Goal: Task Accomplishment & Management: Manage account settings

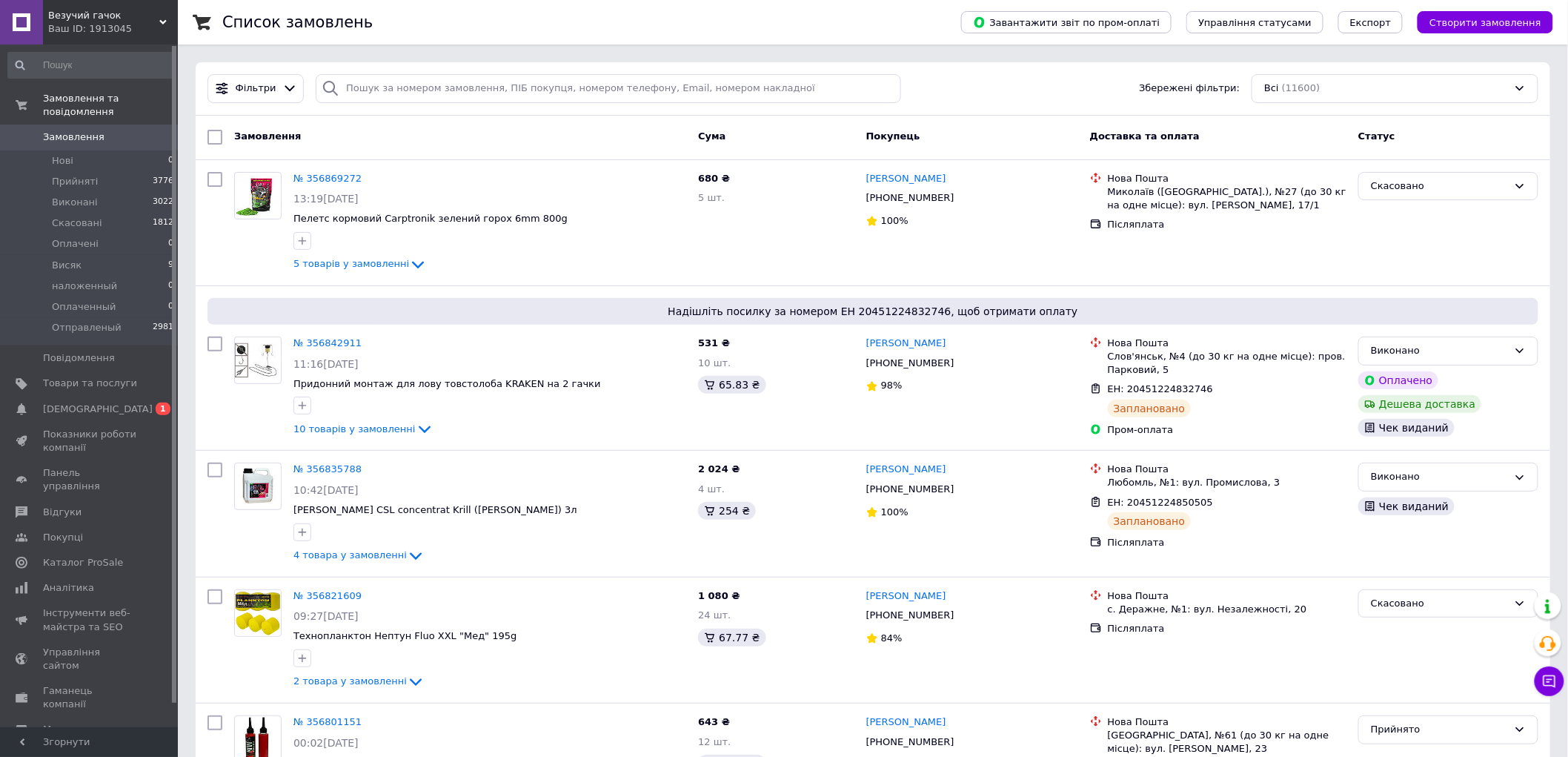
scroll to position [247, 0]
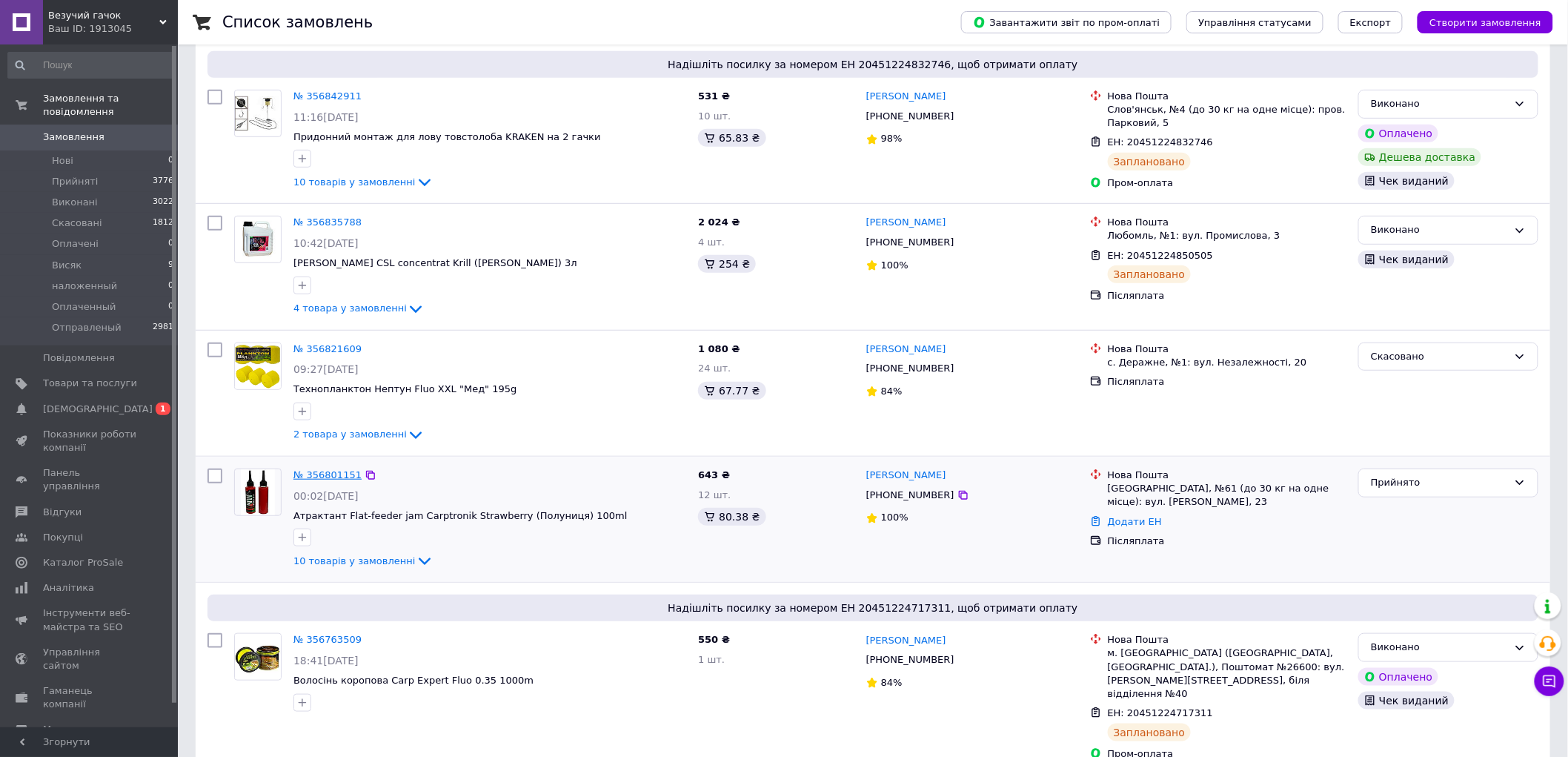
click at [321, 476] on link "№ 356801151" at bounding box center [328, 475] width 68 height 11
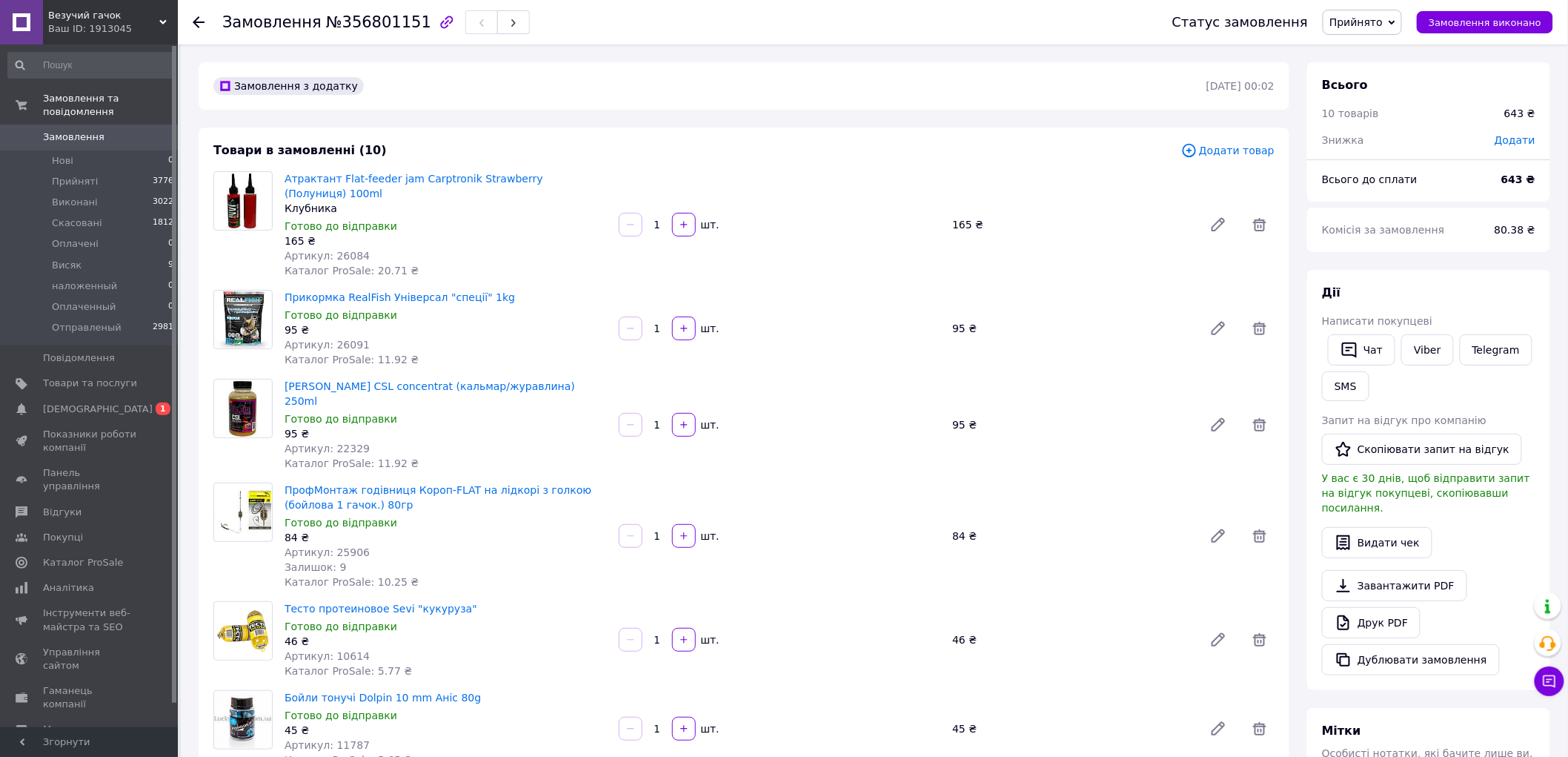
click at [358, 23] on span "№356801151" at bounding box center [378, 22] width 105 height 17
copy span "356801151"
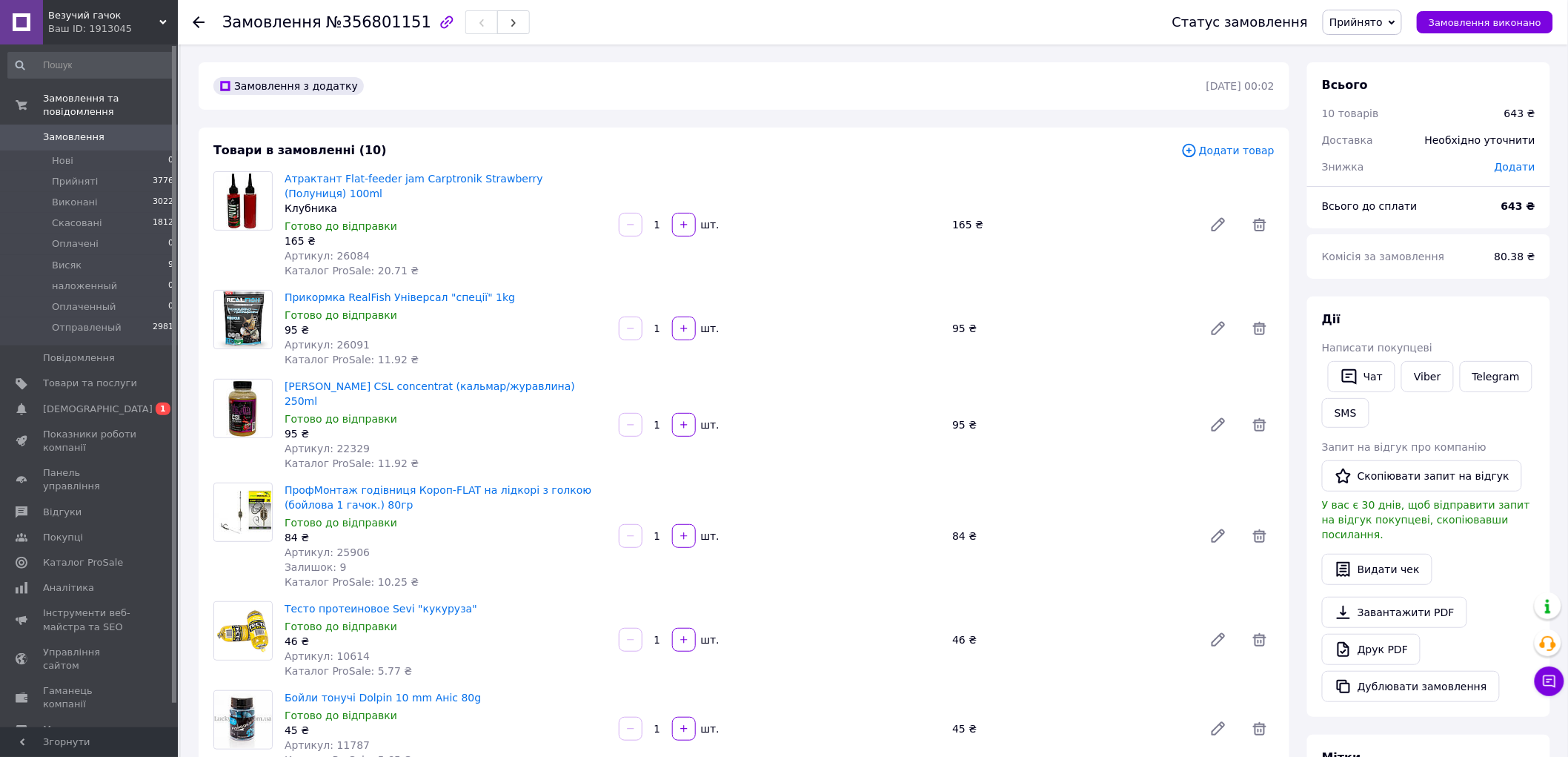
click at [345, 250] on span "Артикул: 26084" at bounding box center [327, 256] width 85 height 12
copy span "26084"
click at [337, 339] on span "Артикул: 26091" at bounding box center [327, 344] width 85 height 12
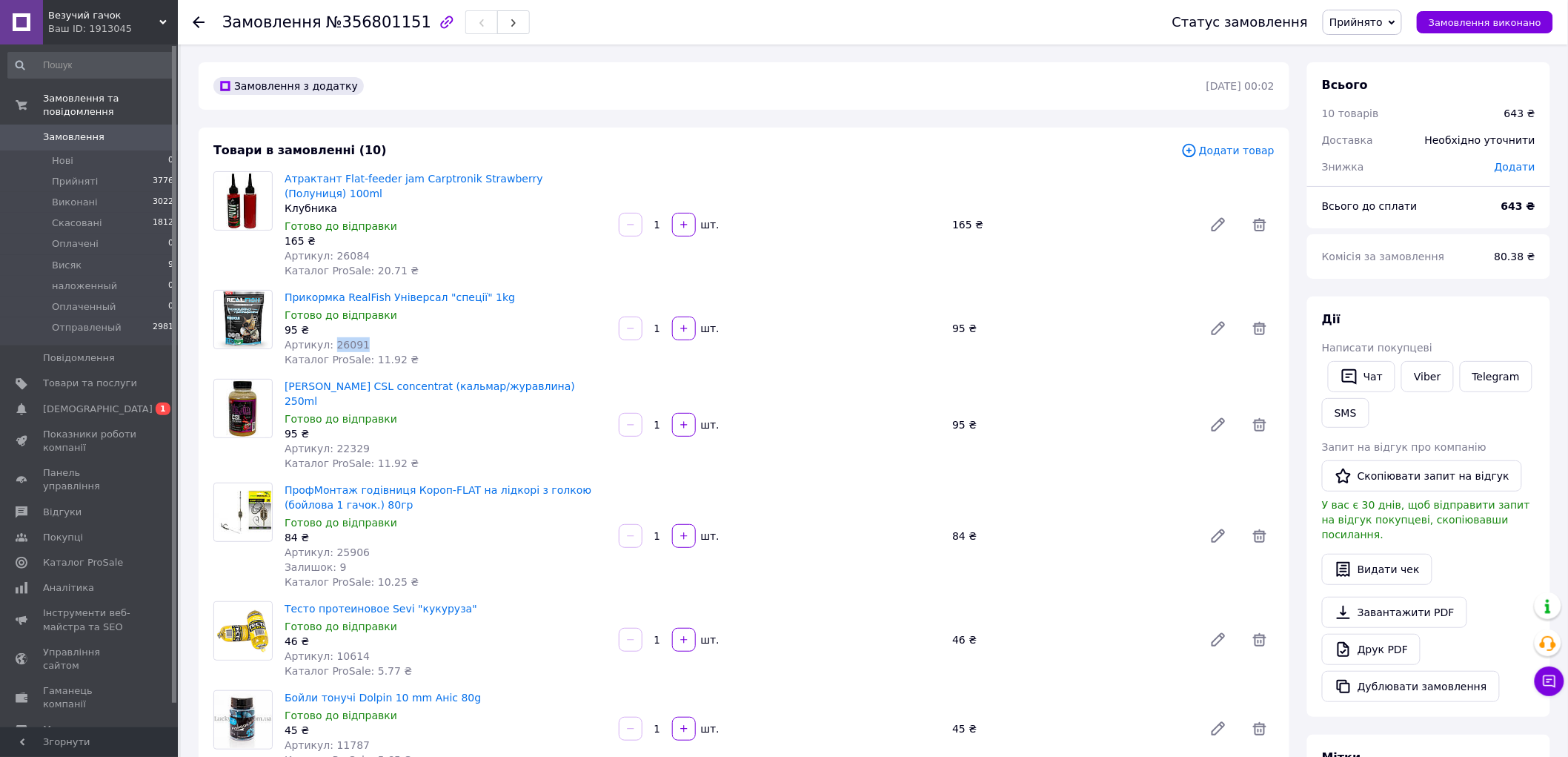
copy span "26091"
click at [330, 442] on span "Артикул: 22329" at bounding box center [327, 448] width 85 height 12
copy span "22329"
click at [342, 546] on span "Артикул: 25906" at bounding box center [327, 552] width 85 height 12
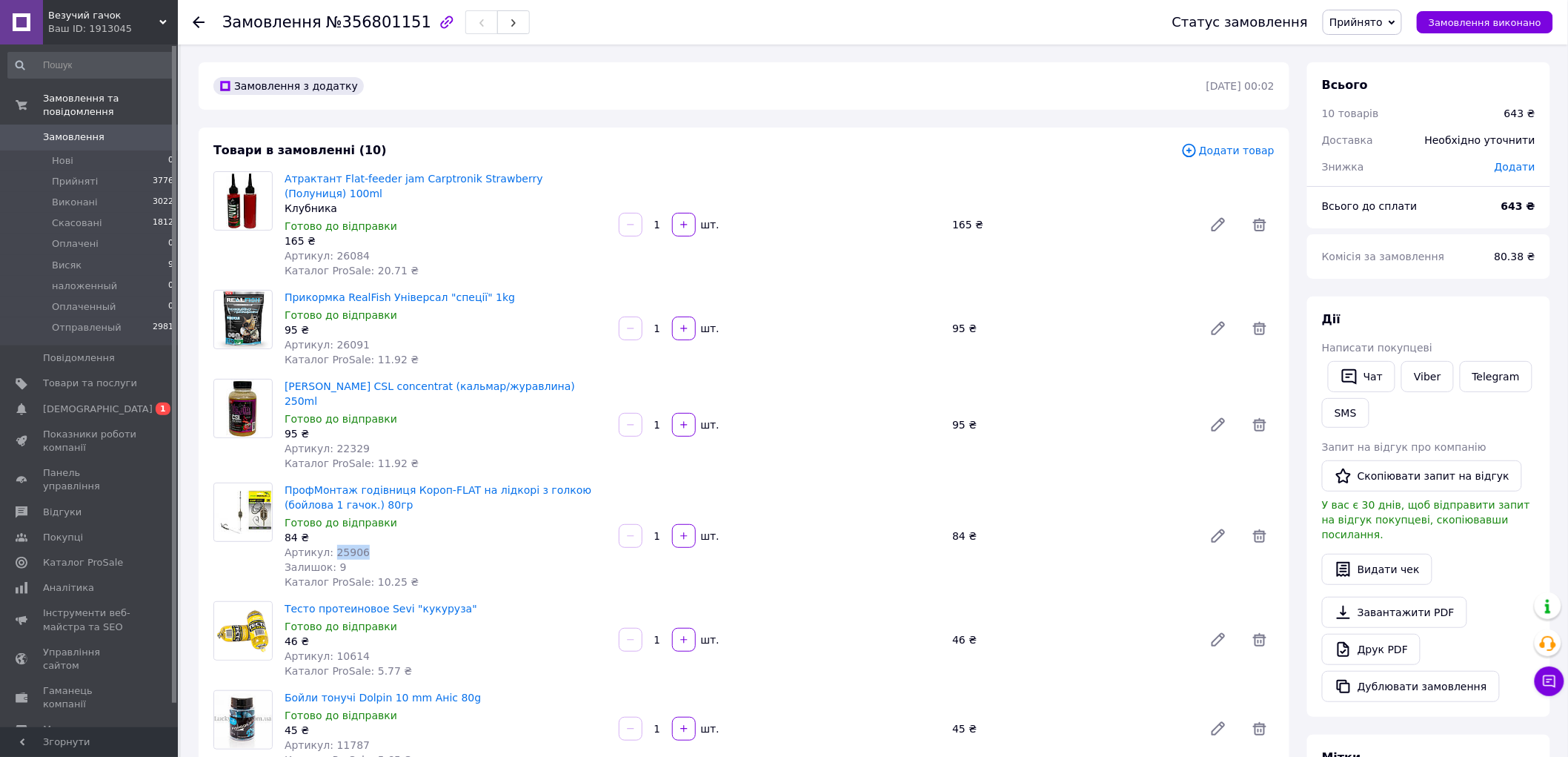
click at [342, 546] on span "Артикул: 25906" at bounding box center [327, 552] width 85 height 12
copy span "25906"
click at [338, 650] on span "Артикул: 10614" at bounding box center [327, 656] width 85 height 12
copy span "10614"
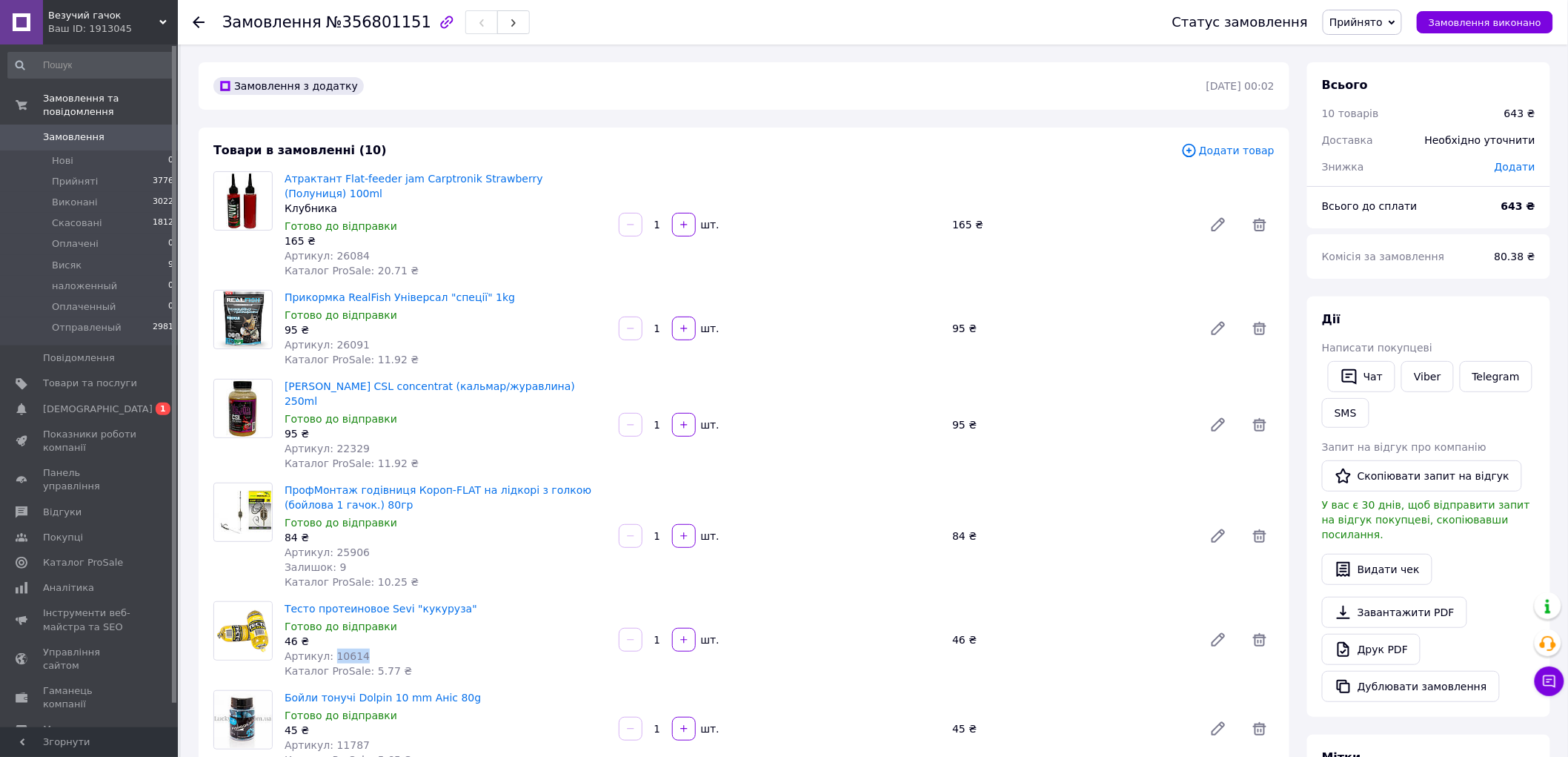
scroll to position [164, 0]
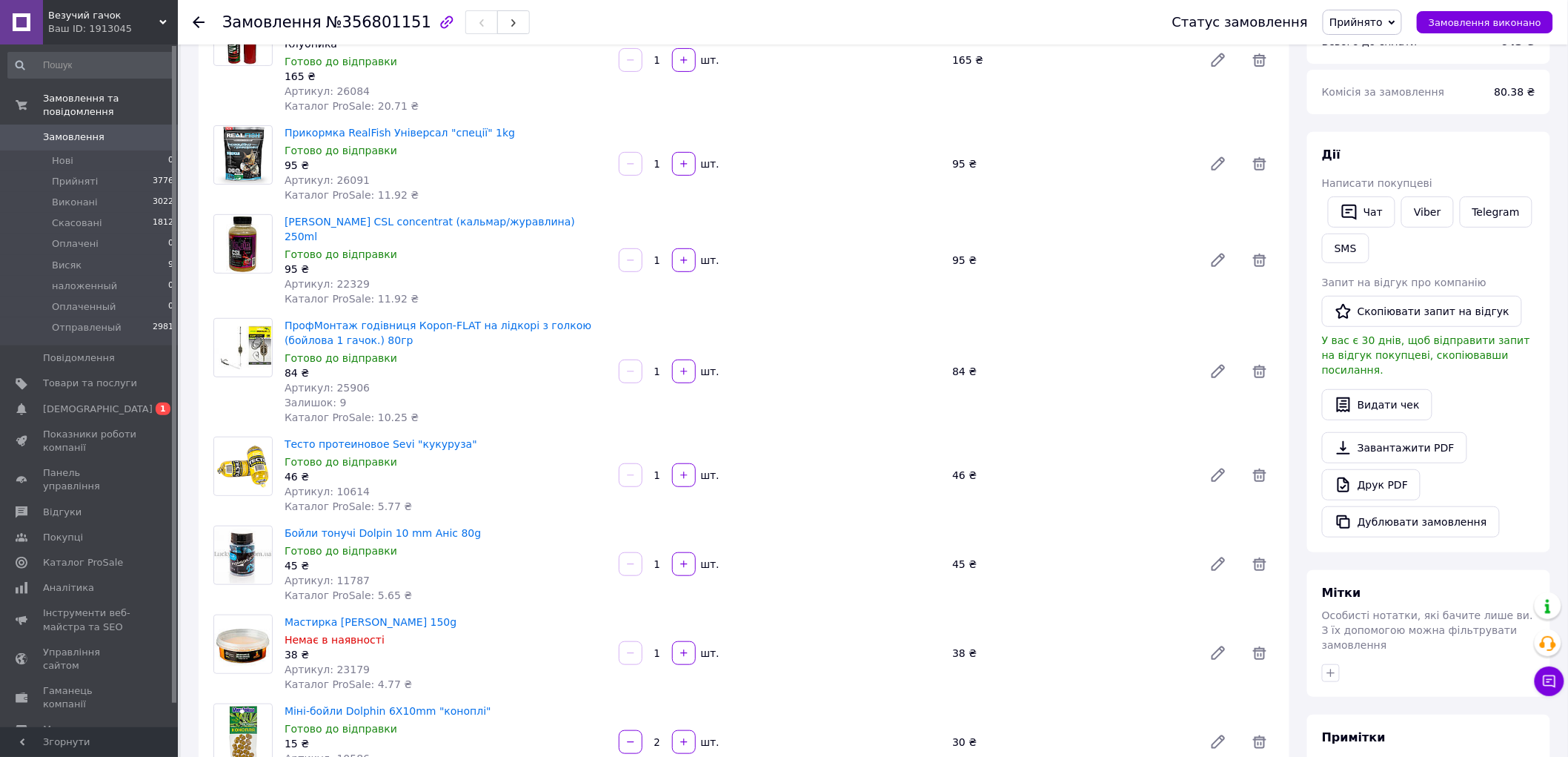
click at [350, 574] on span "Артикул: 11787" at bounding box center [327, 580] width 85 height 12
copy span "11787"
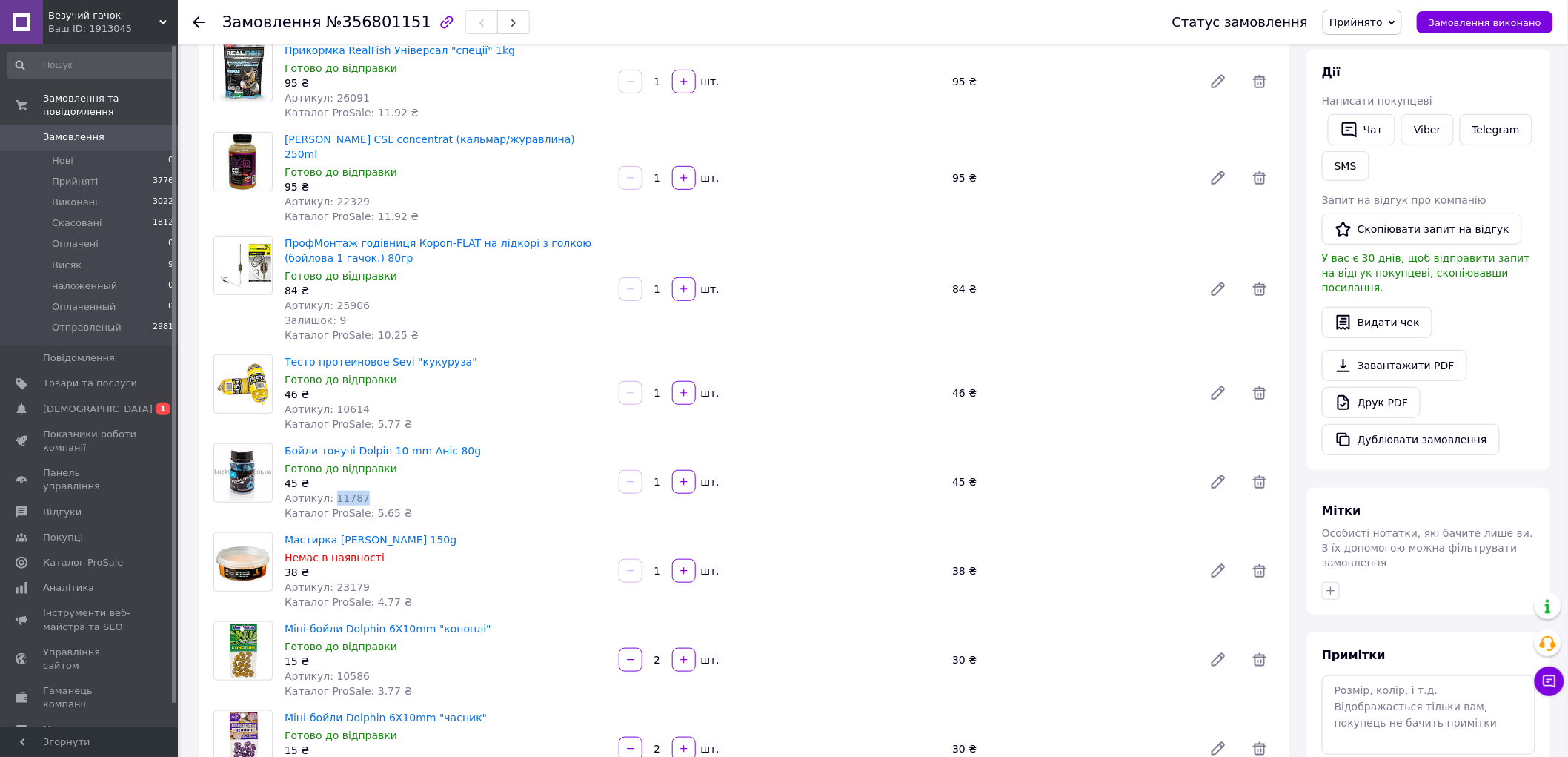
scroll to position [330, 0]
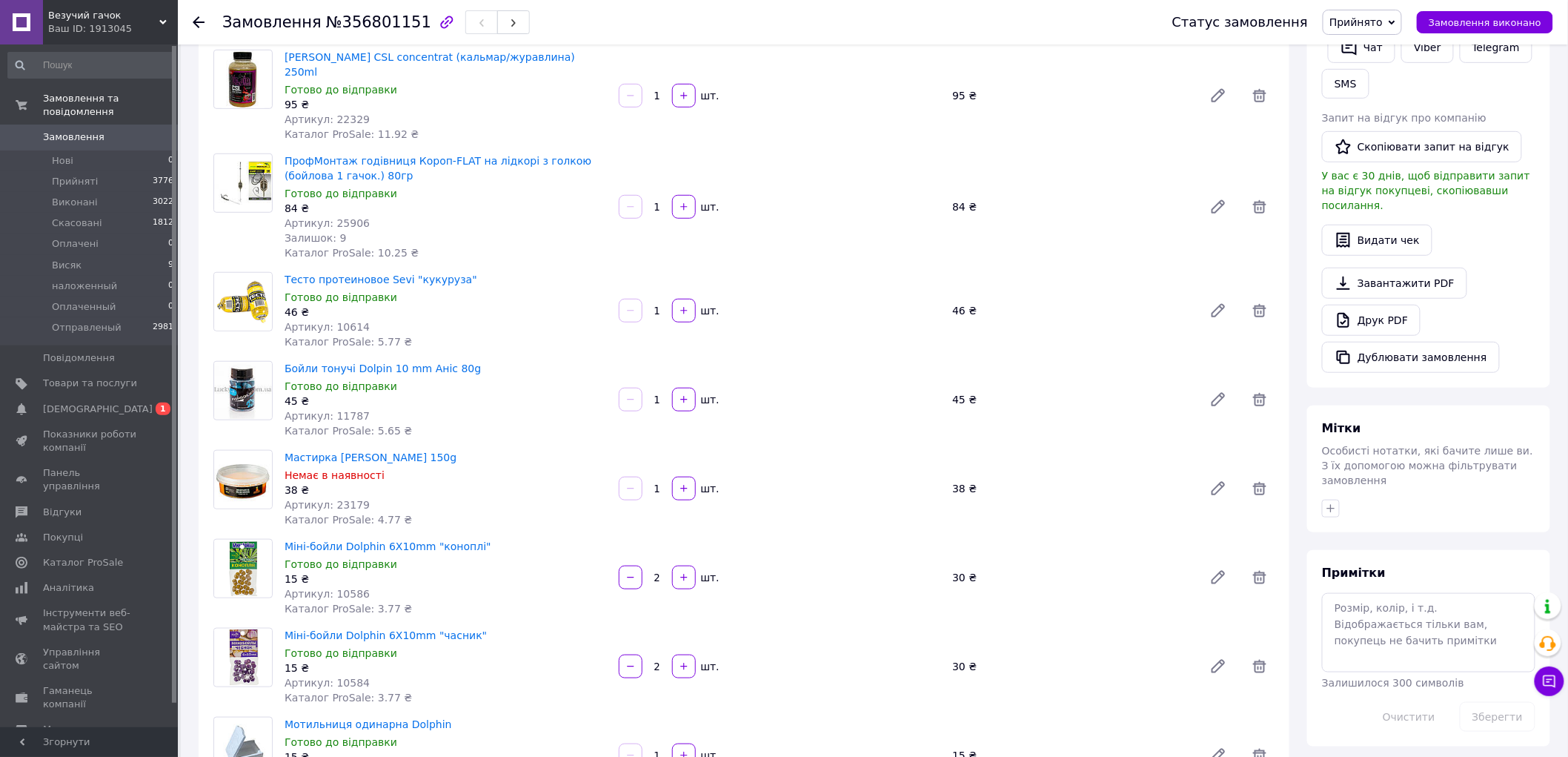
click at [343, 499] on span "Артикул: 23179" at bounding box center [327, 505] width 85 height 12
copy span "23179"
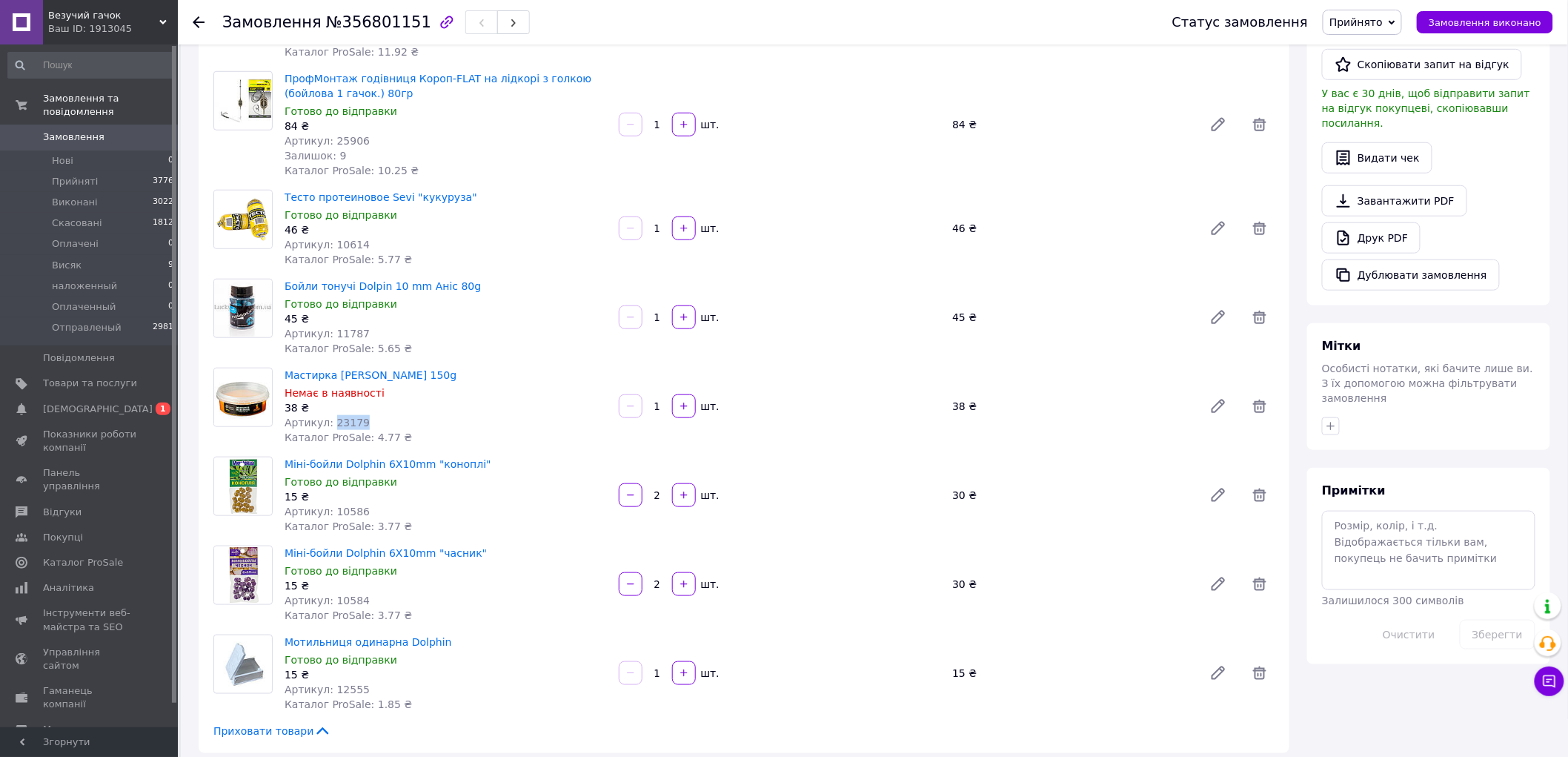
scroll to position [494, 0]
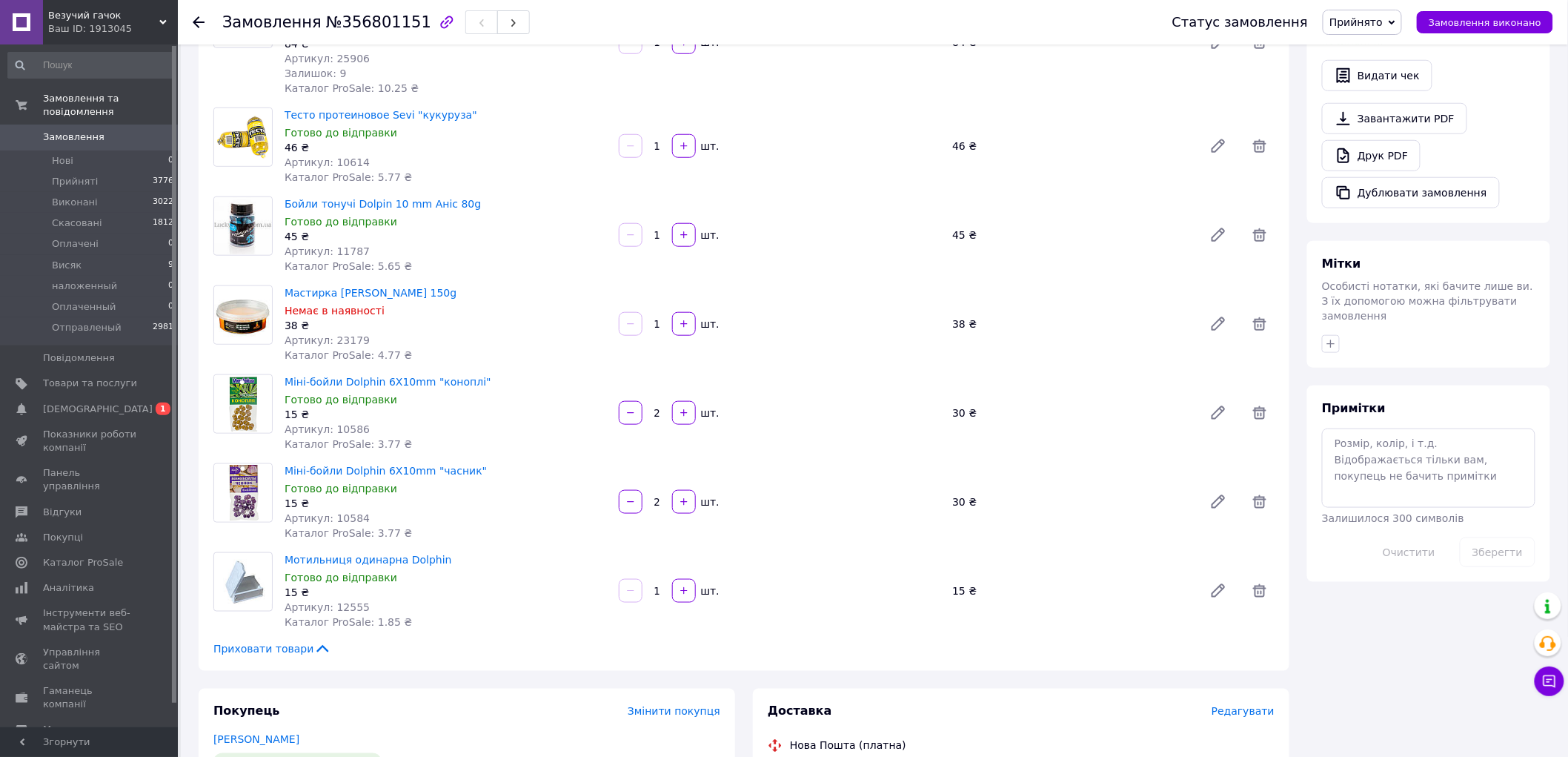
click at [341, 423] on span "Артикул: 10586" at bounding box center [327, 429] width 85 height 12
copy span "10586"
click at [337, 512] on span "Артикул: 10584" at bounding box center [327, 518] width 85 height 12
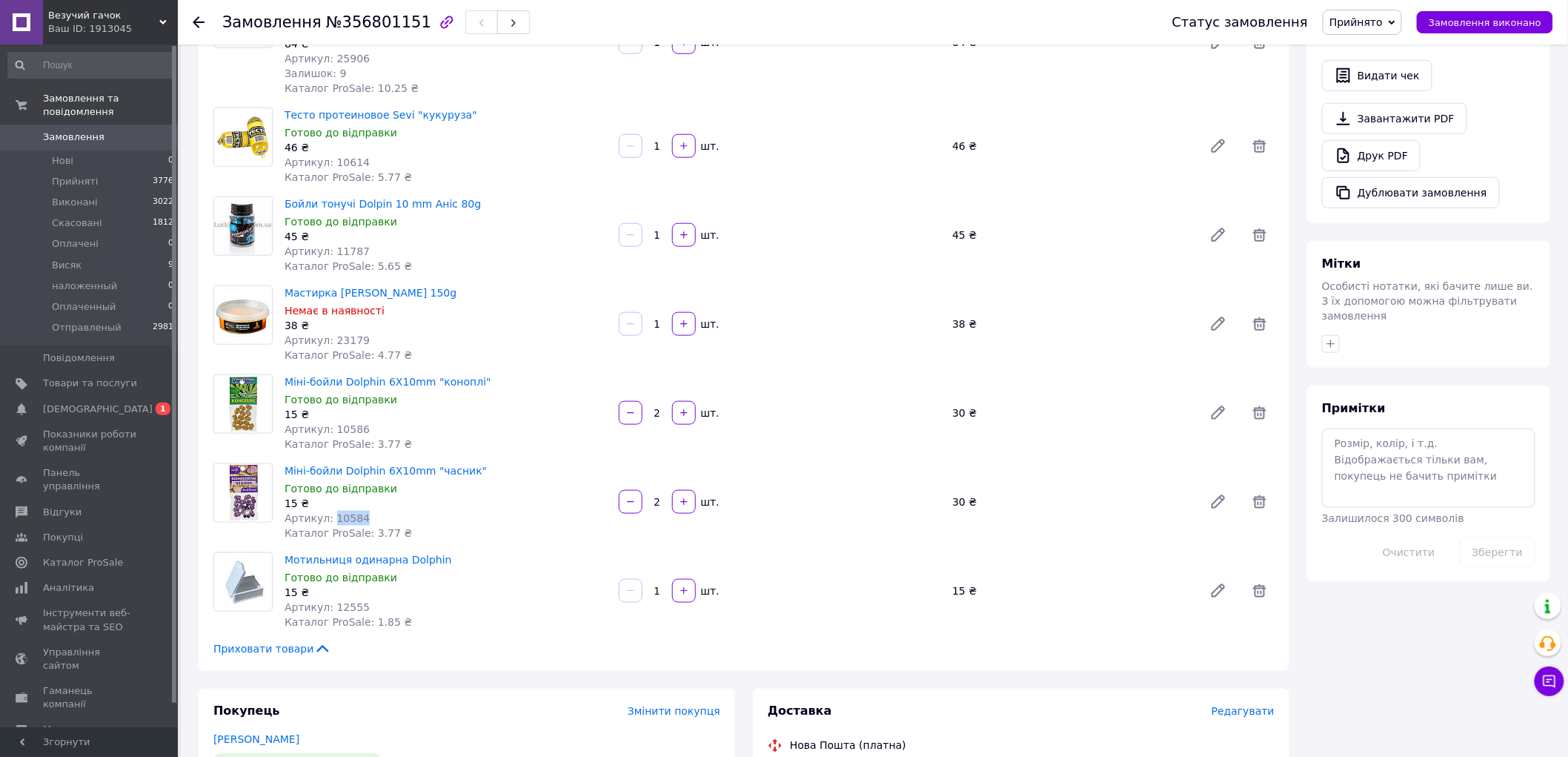
copy span "10584"
click at [347, 602] on span "Артикул: 12555" at bounding box center [327, 608] width 85 height 12
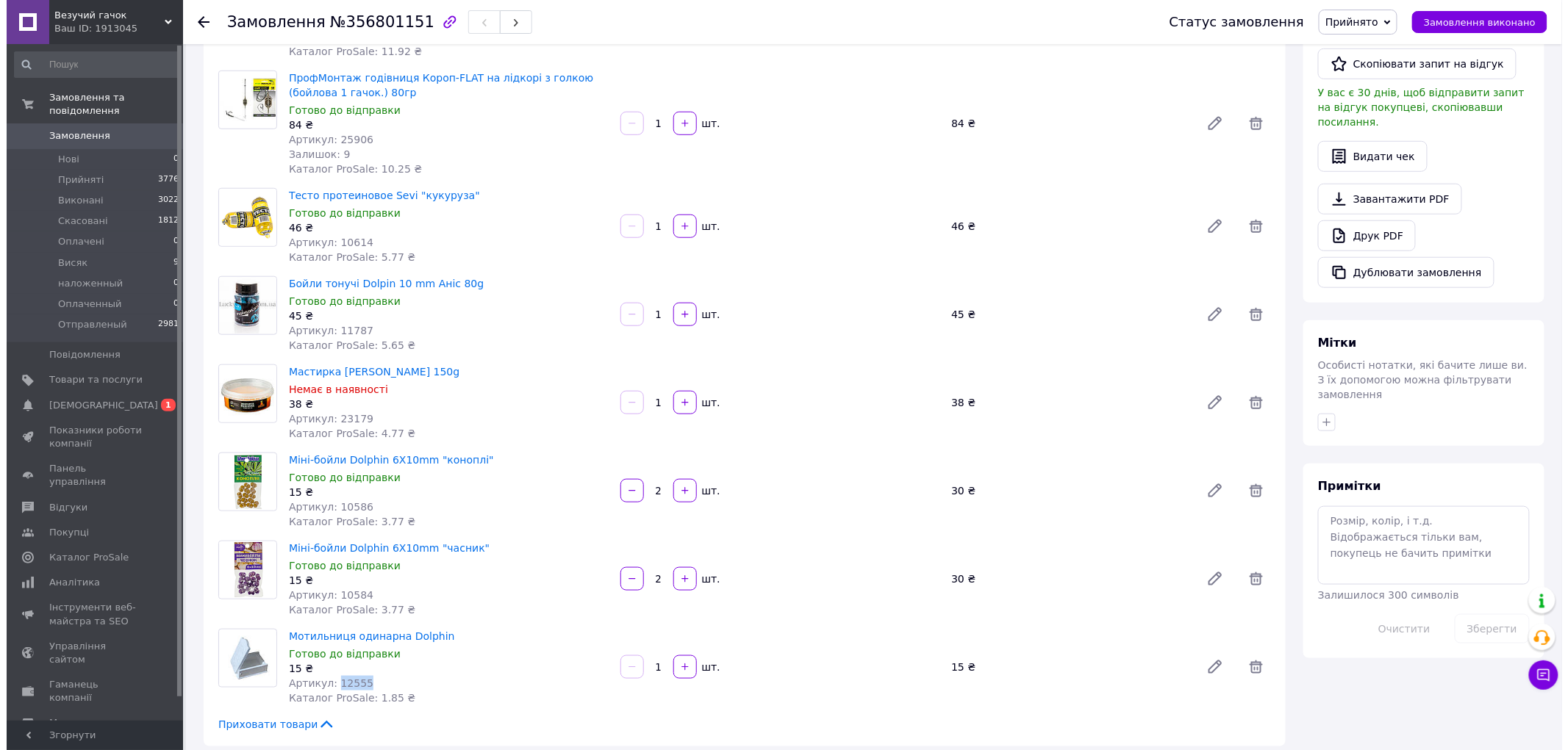
scroll to position [244, 0]
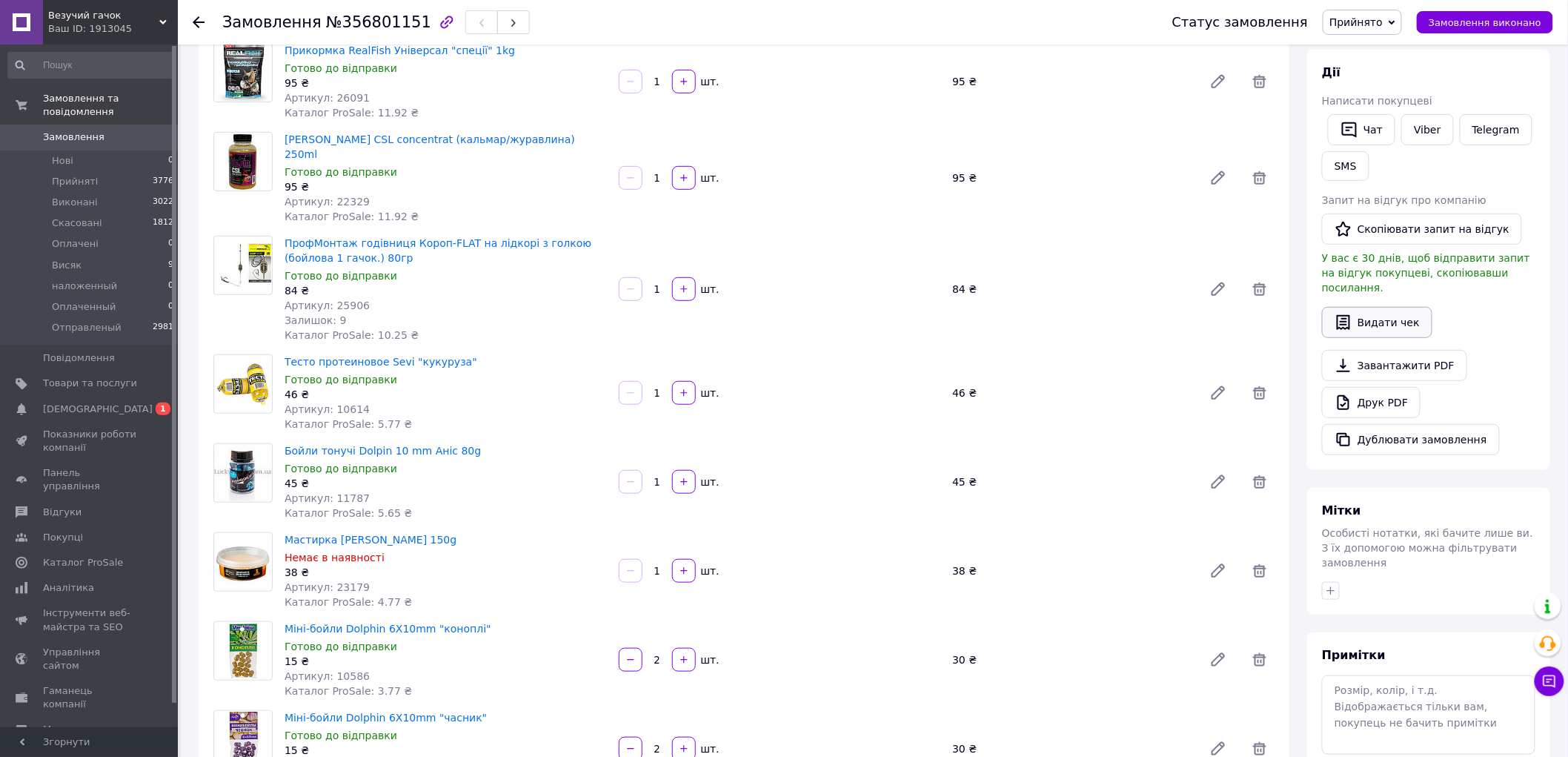
click at [1375, 307] on button "Видати чек" at bounding box center [1377, 323] width 110 height 32
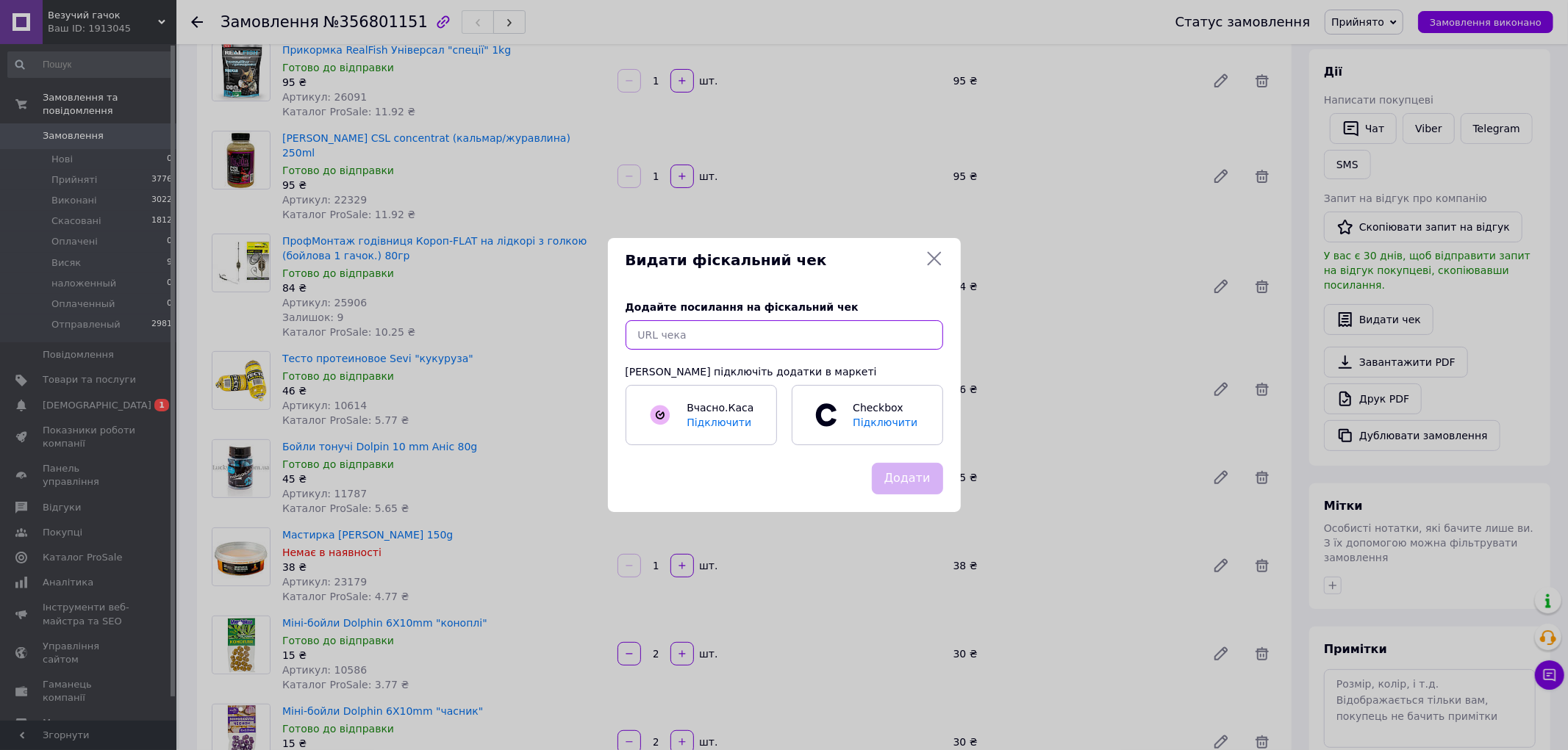
click at [836, 334] on input "text" at bounding box center [784, 336] width 318 height 30
paste input "[URL][DOMAIN_NAME]"
type input "[URL][DOMAIN_NAME]"
click at [893, 489] on button "Додати" at bounding box center [907, 479] width 72 height 31
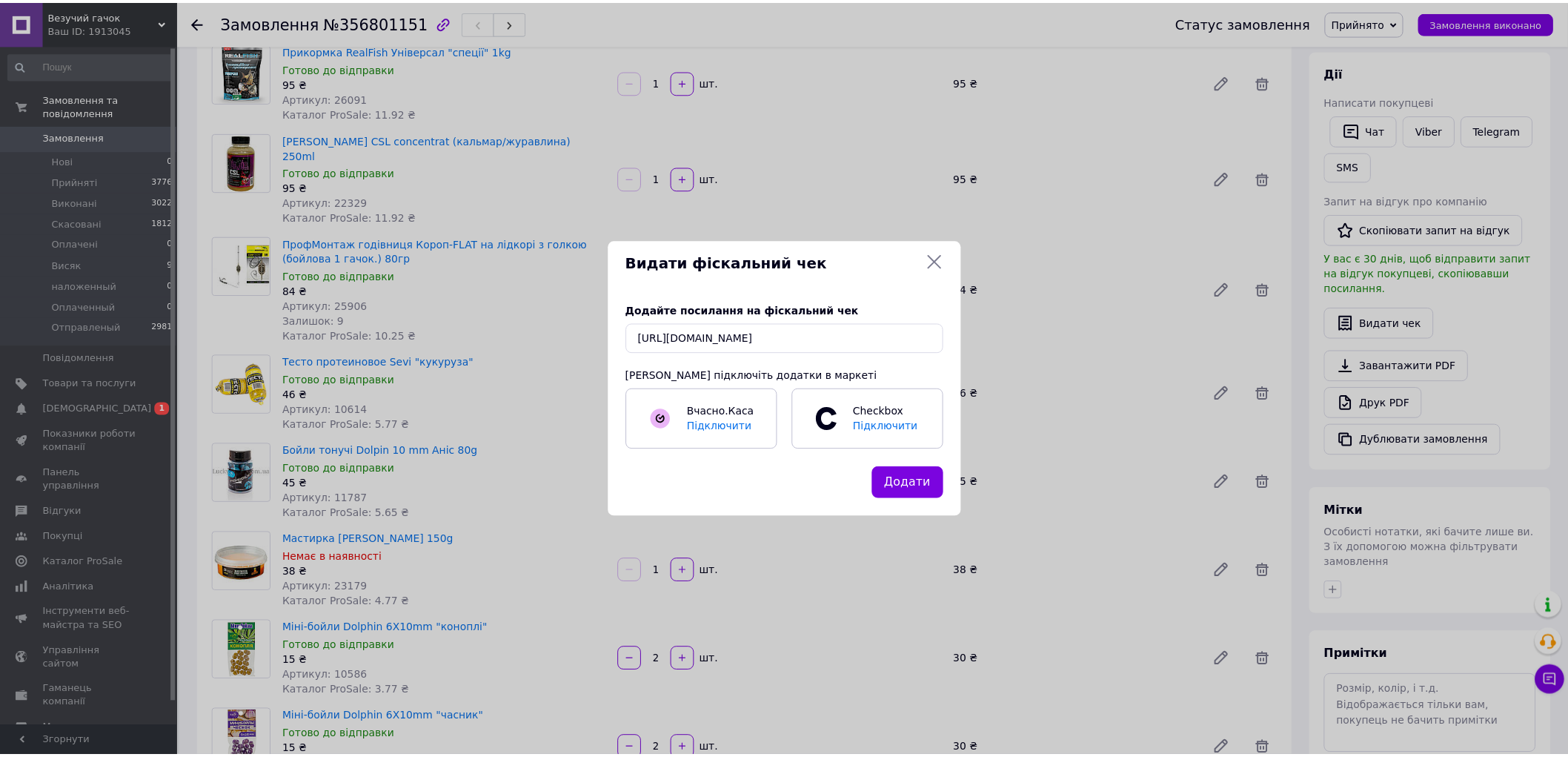
scroll to position [0, 0]
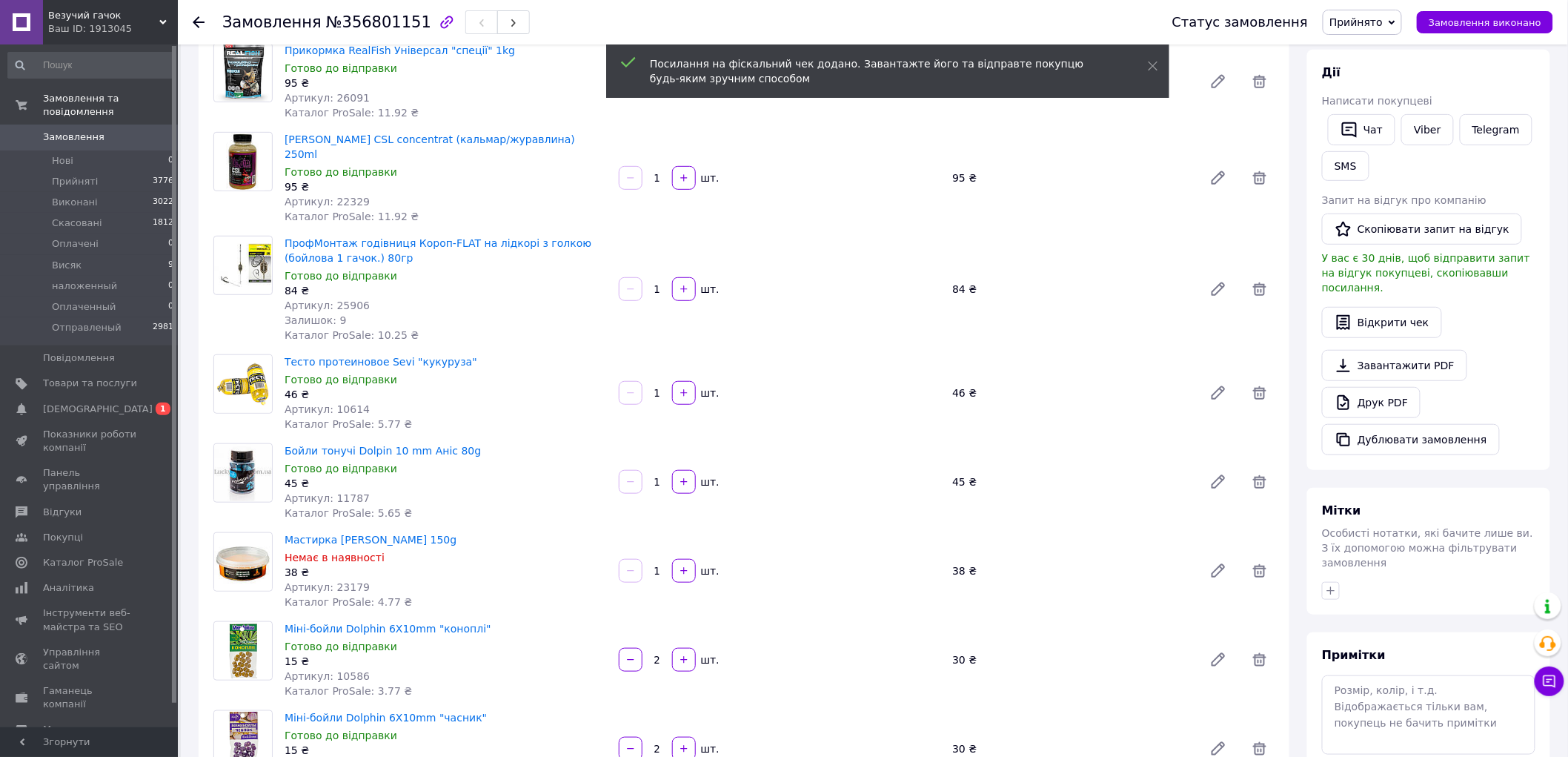
click at [376, 30] on span "№356801151" at bounding box center [378, 22] width 105 height 17
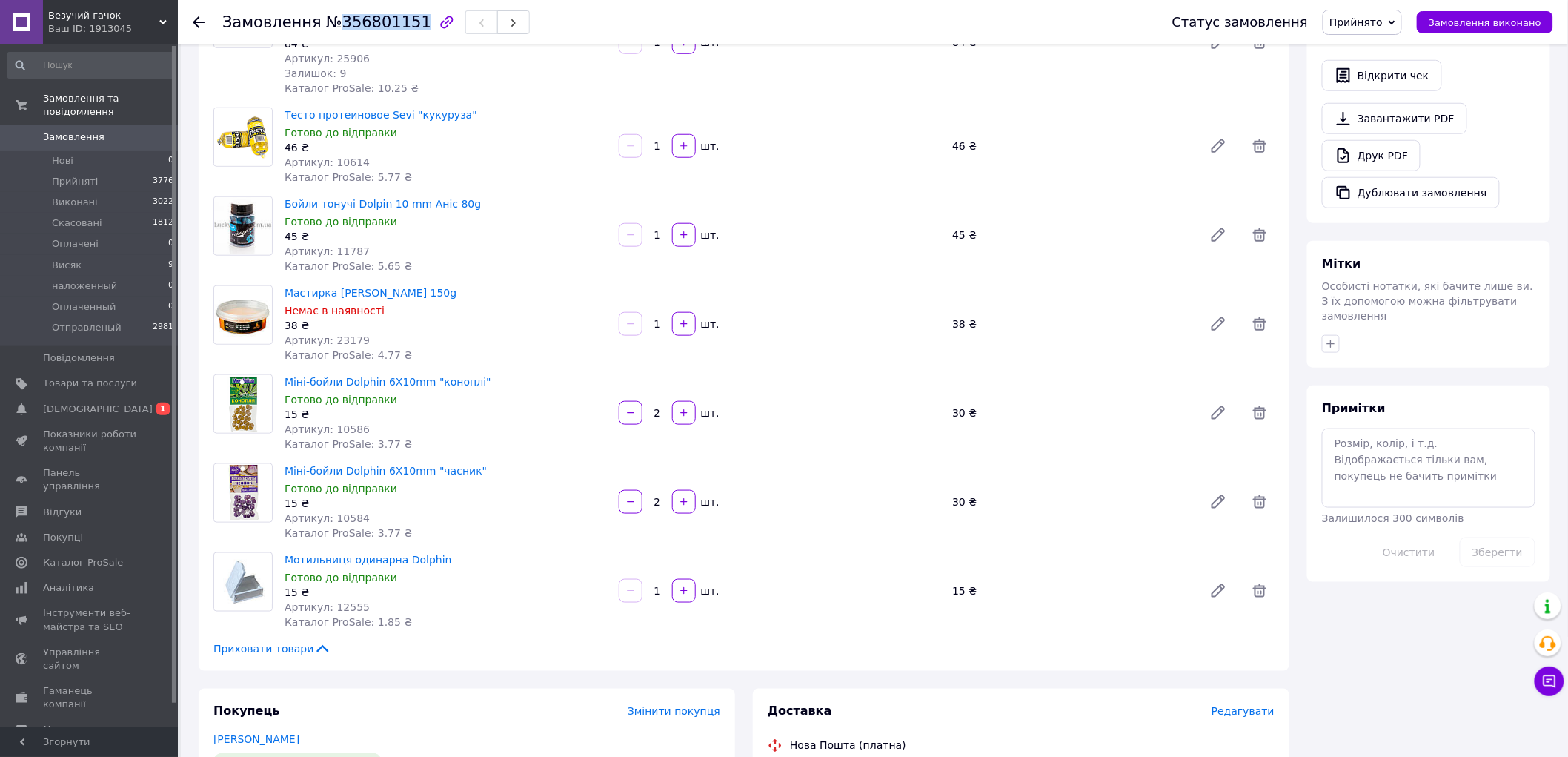
scroll to position [824, 0]
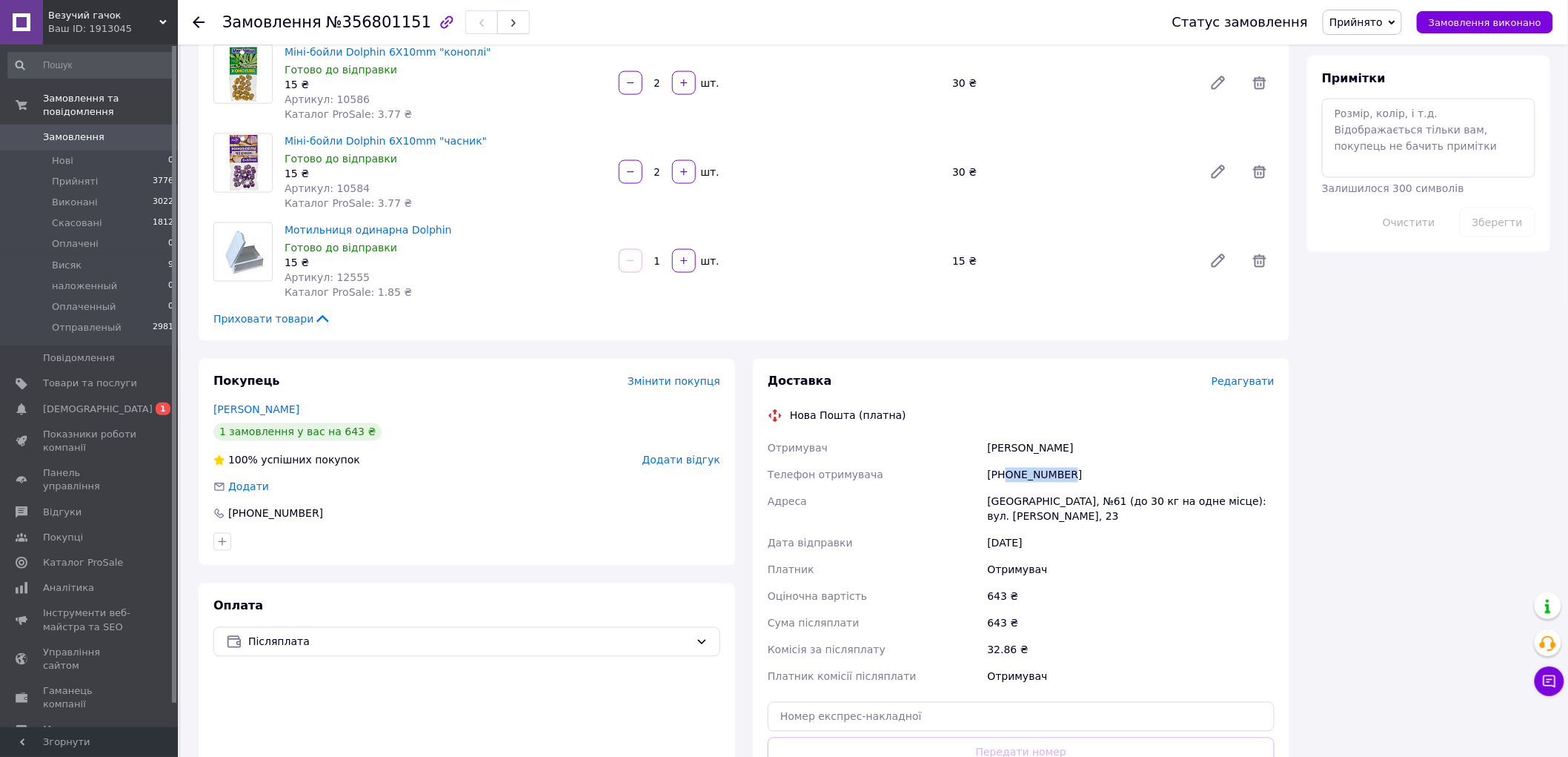
drag, startPoint x: 1068, startPoint y: 447, endPoint x: 1006, endPoint y: 456, distance: 62.6
click at [1006, 462] on div "[PHONE_NUMBER]" at bounding box center [1131, 476] width 293 height 27
click at [357, 24] on span "№356801151" at bounding box center [378, 22] width 105 height 17
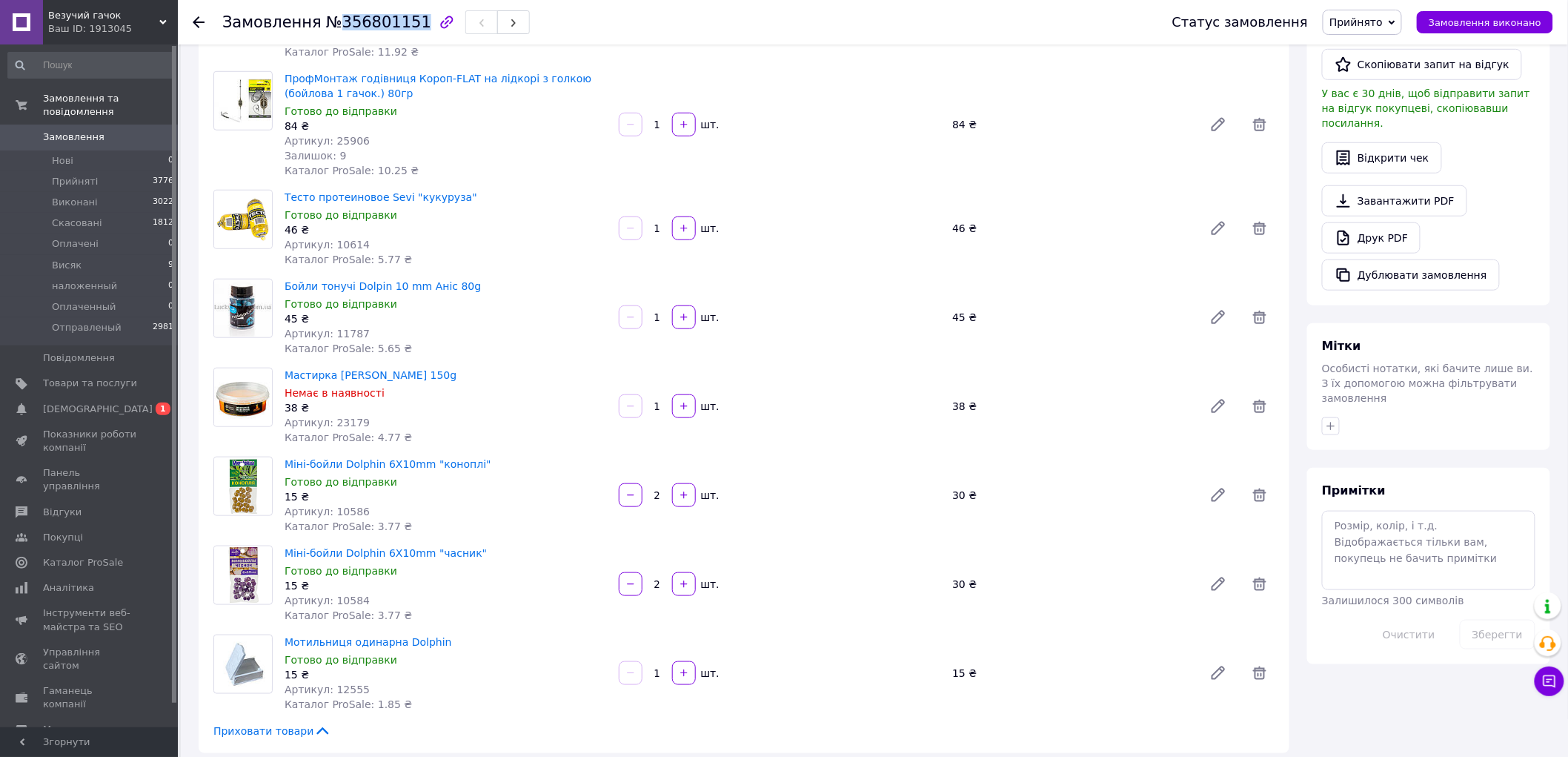
scroll to position [658, 0]
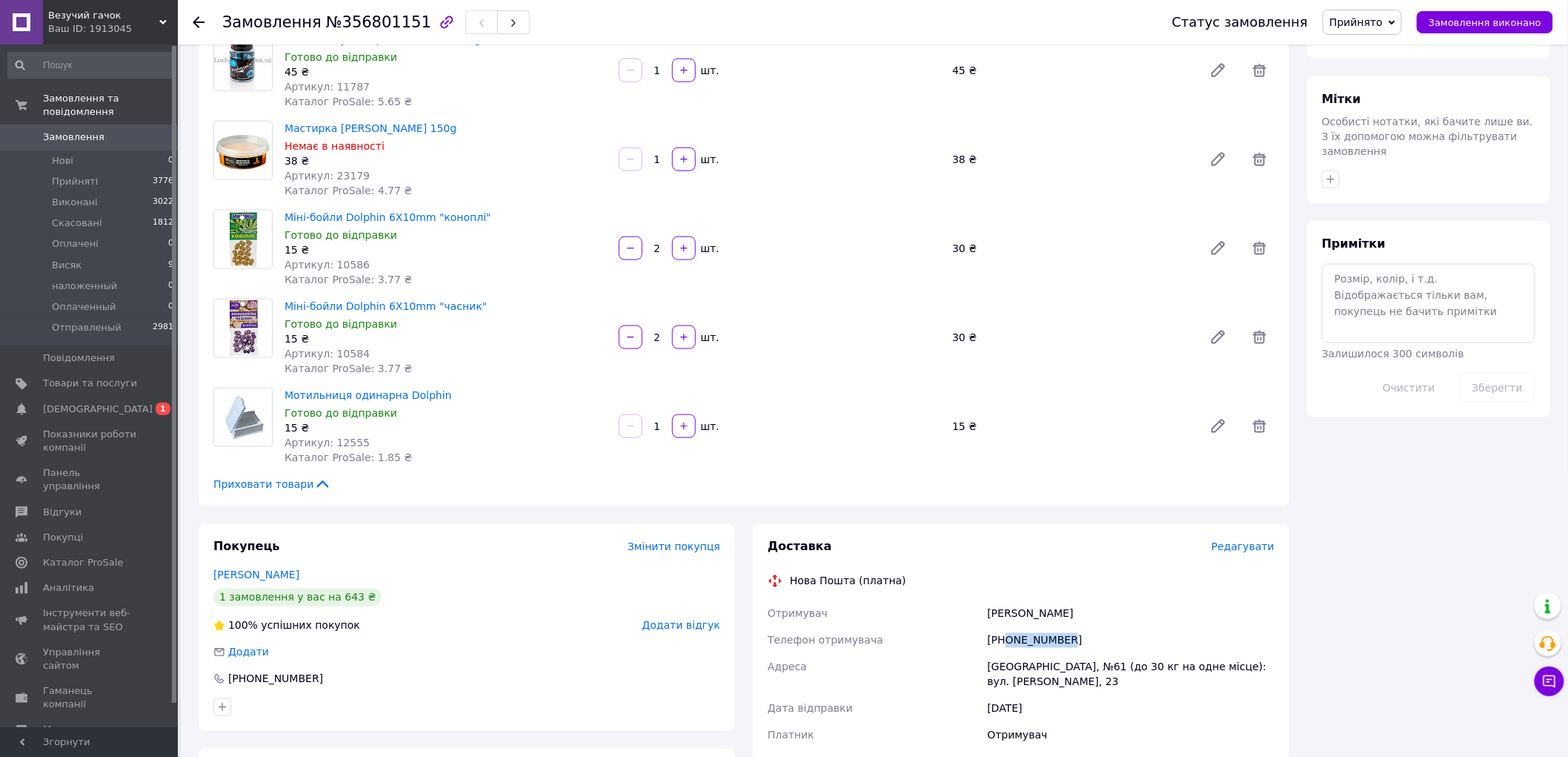
drag, startPoint x: 1073, startPoint y: 614, endPoint x: 1009, endPoint y: 621, distance: 64.4
click at [1009, 628] on div "[PHONE_NUMBER]" at bounding box center [1131, 641] width 293 height 27
click at [1001, 601] on div "[PERSON_NAME]" at bounding box center [1131, 614] width 293 height 27
click at [1063, 601] on div "[PERSON_NAME]" at bounding box center [1131, 614] width 293 height 27
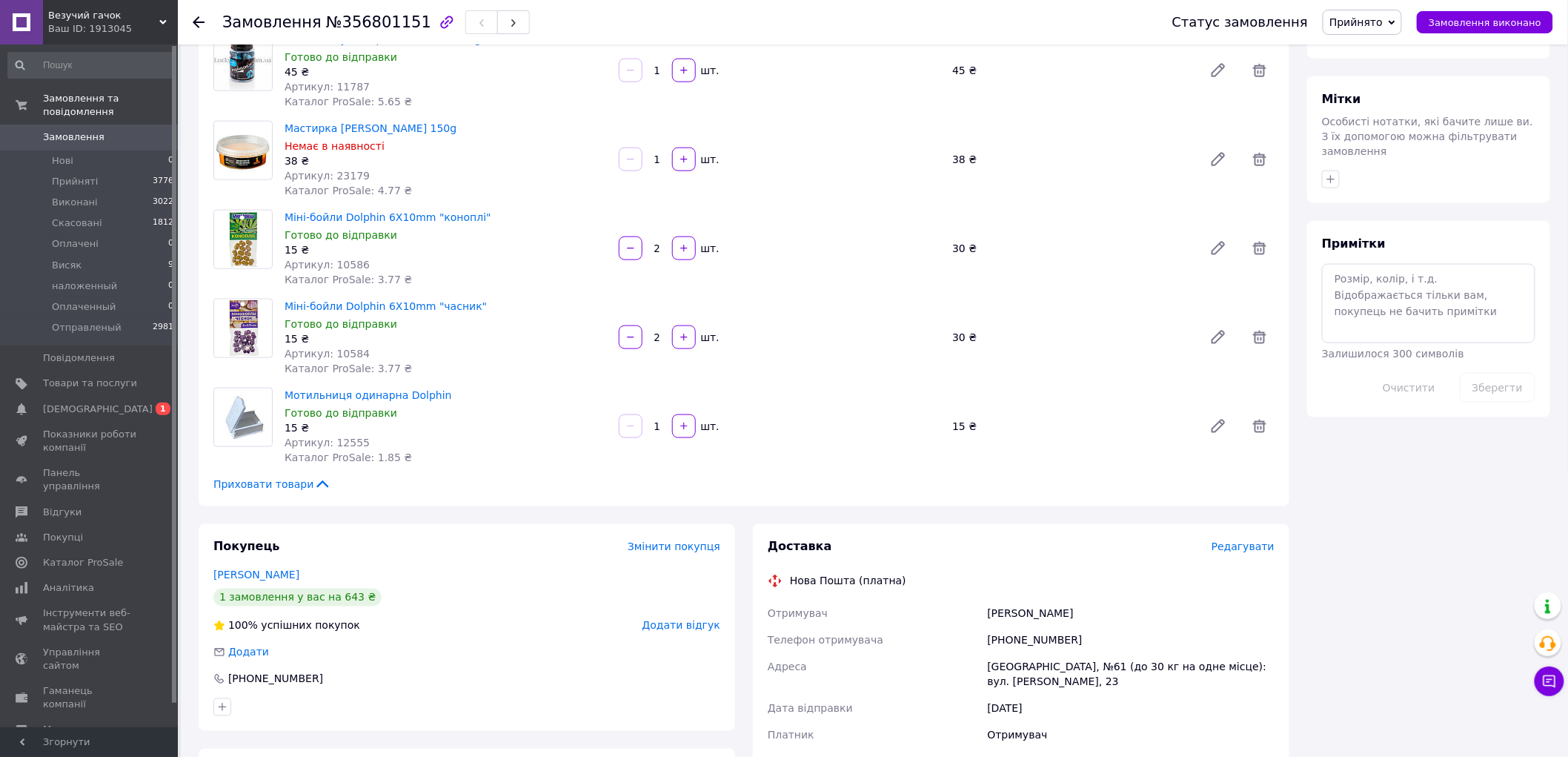
click at [1063, 601] on div "[PERSON_NAME]" at bounding box center [1131, 614] width 293 height 27
click at [991, 654] on div "[GEOGRAPHIC_DATA], №61 (до 30 кг на одне місце): вул. [PERSON_NAME], 23" at bounding box center [1131, 675] width 293 height 42
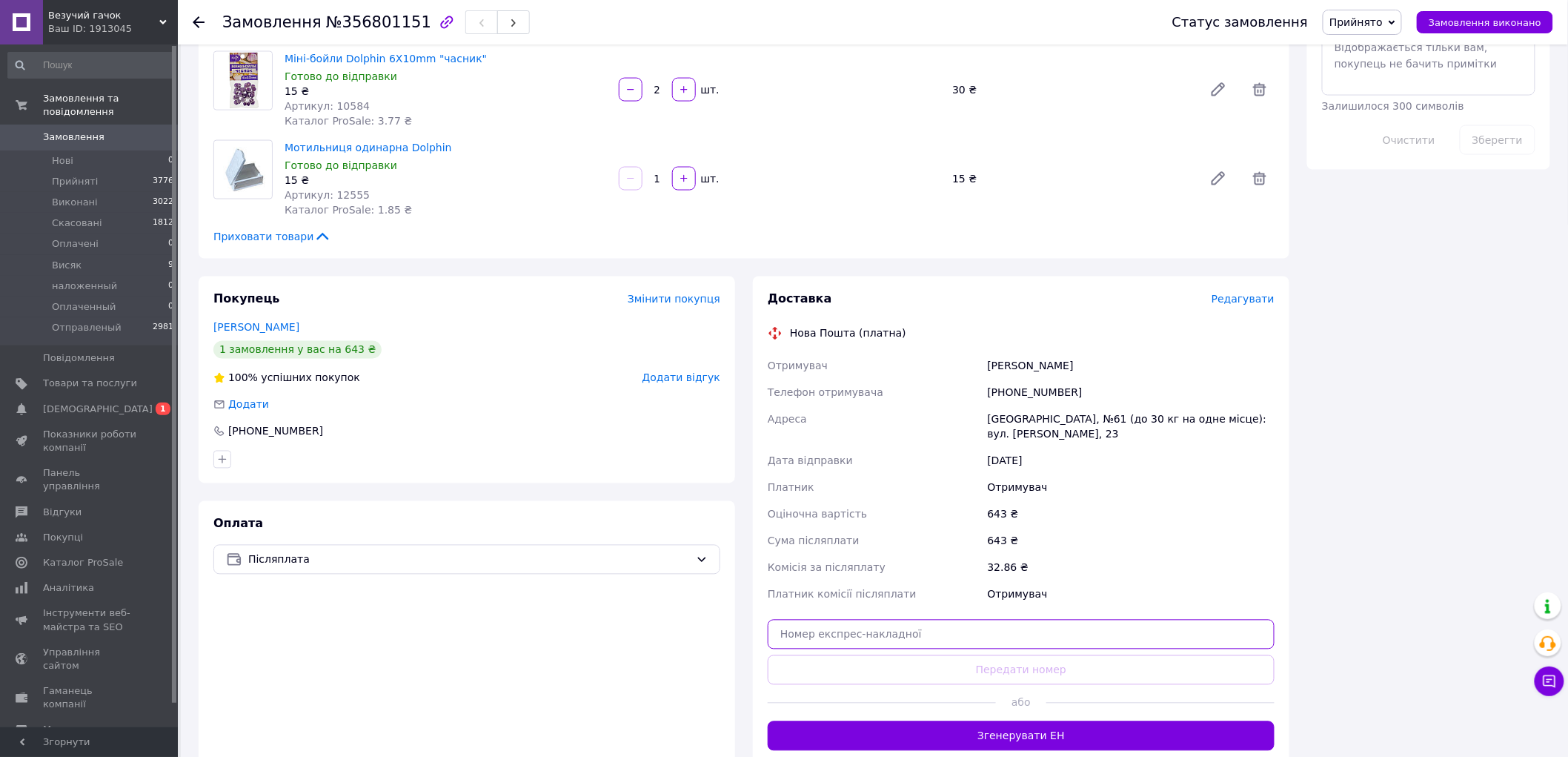
click at [942, 620] on input "text" at bounding box center [1021, 635] width 507 height 30
paste input "20451225193148"
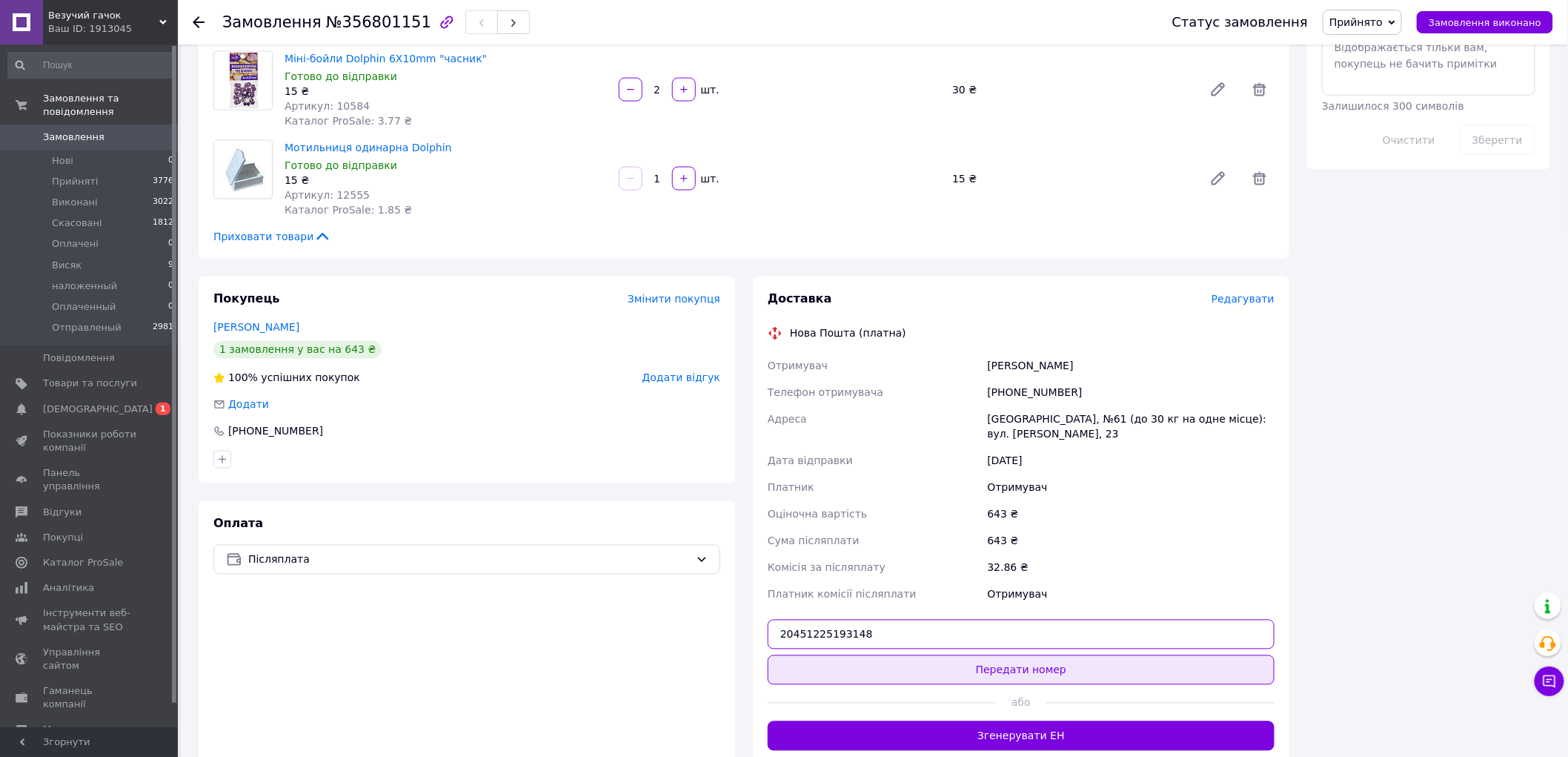
type input "20451225193148"
click at [933, 656] on button "Передати номер" at bounding box center [1021, 671] width 507 height 30
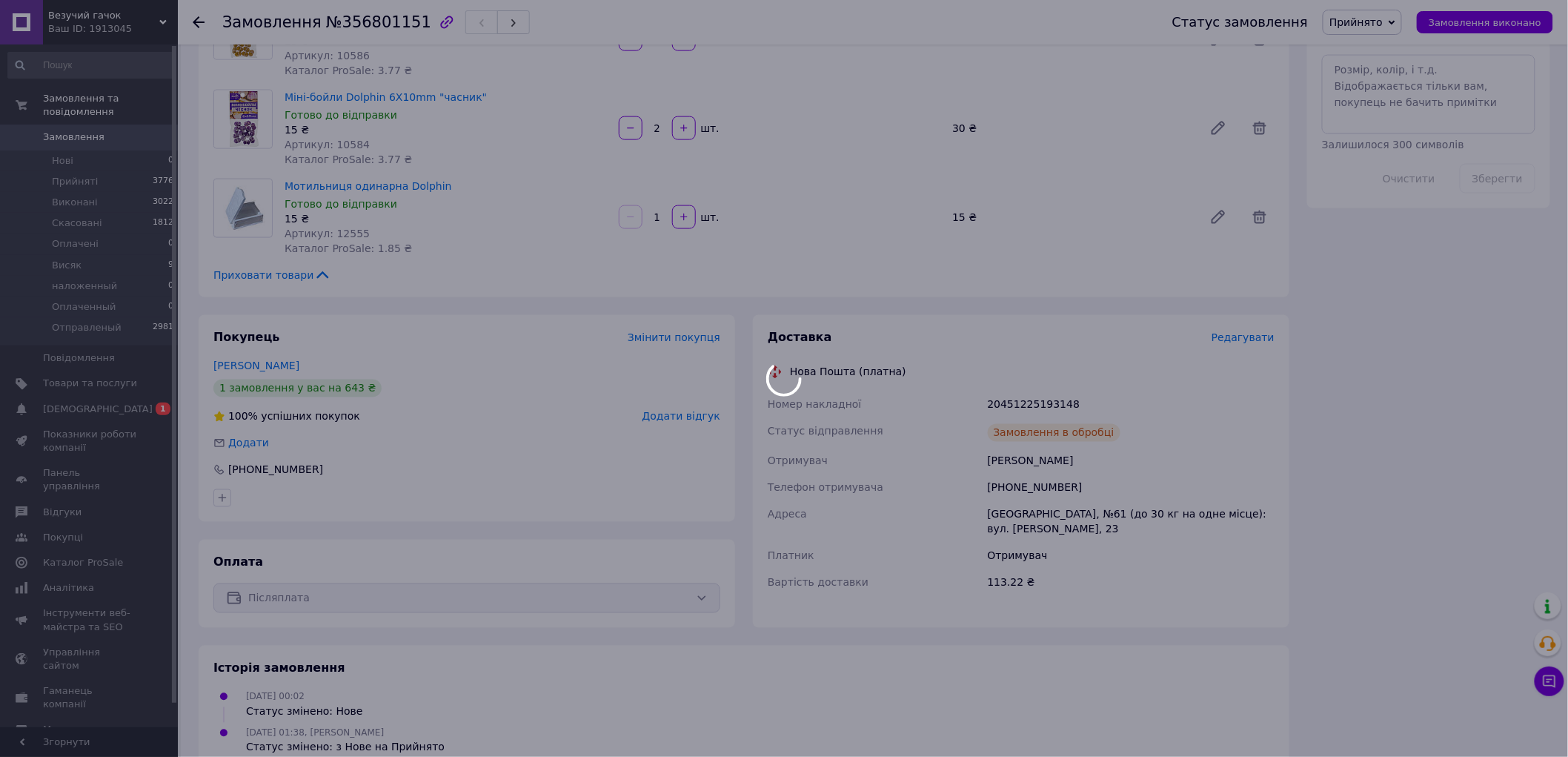
scroll to position [903, 0]
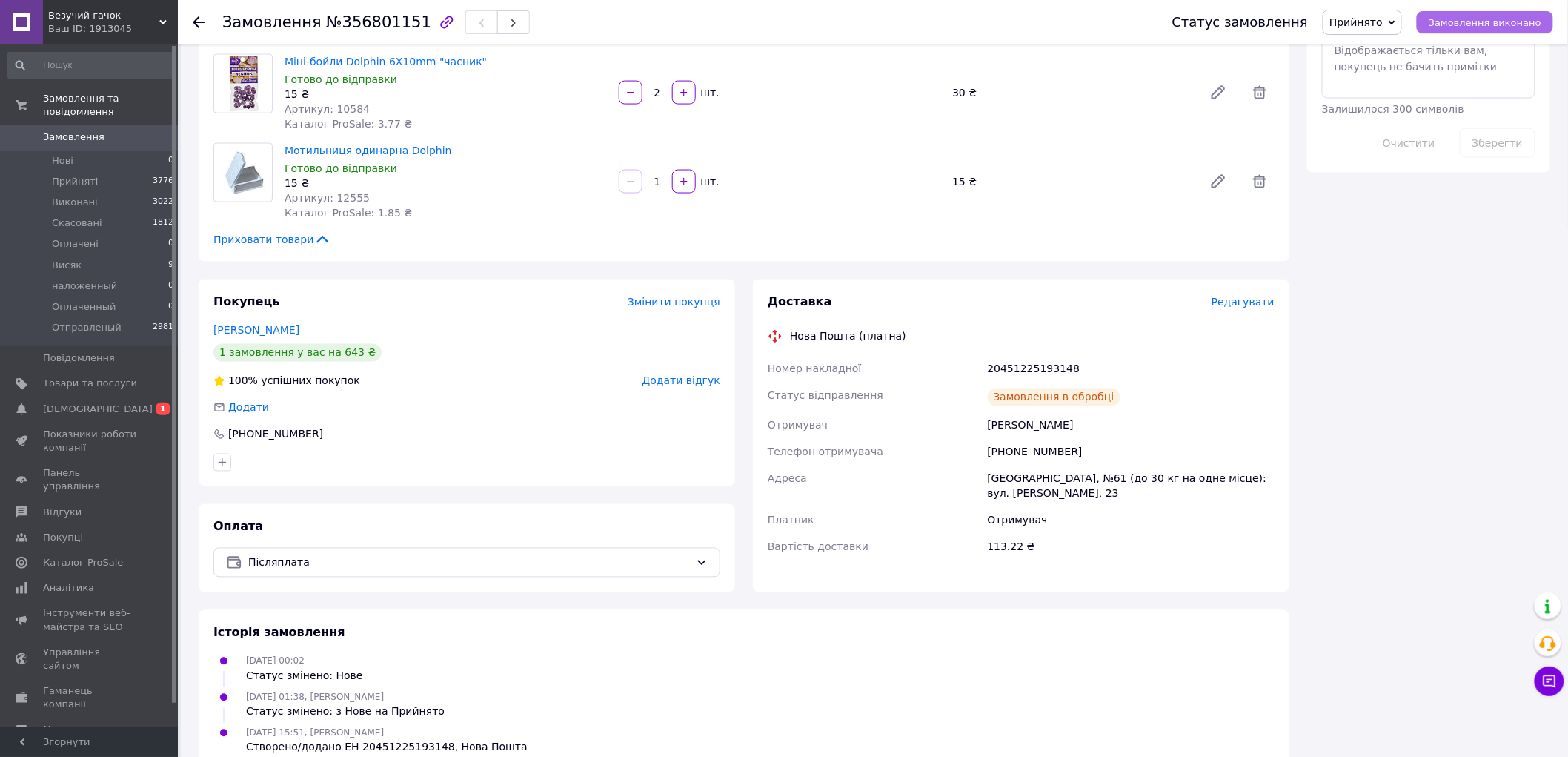
click at [1460, 12] on button "Замовлення виконано" at bounding box center [1485, 22] width 136 height 22
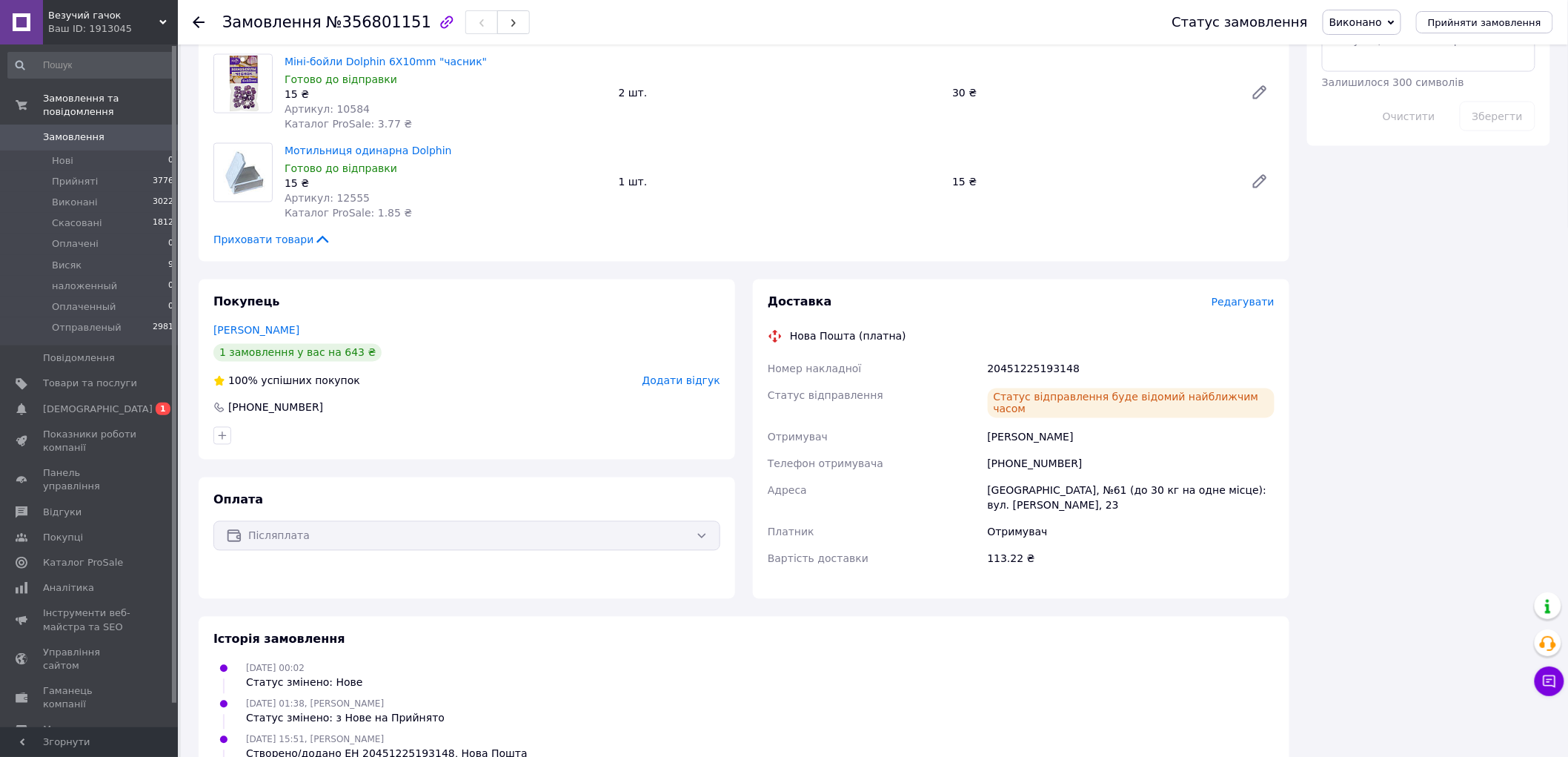
click at [382, 22] on span "№356801151" at bounding box center [378, 22] width 105 height 17
click at [1016, 356] on div "20451225193148" at bounding box center [1131, 369] width 293 height 27
click at [94, 130] on span "Замовлення" at bounding box center [74, 137] width 61 height 13
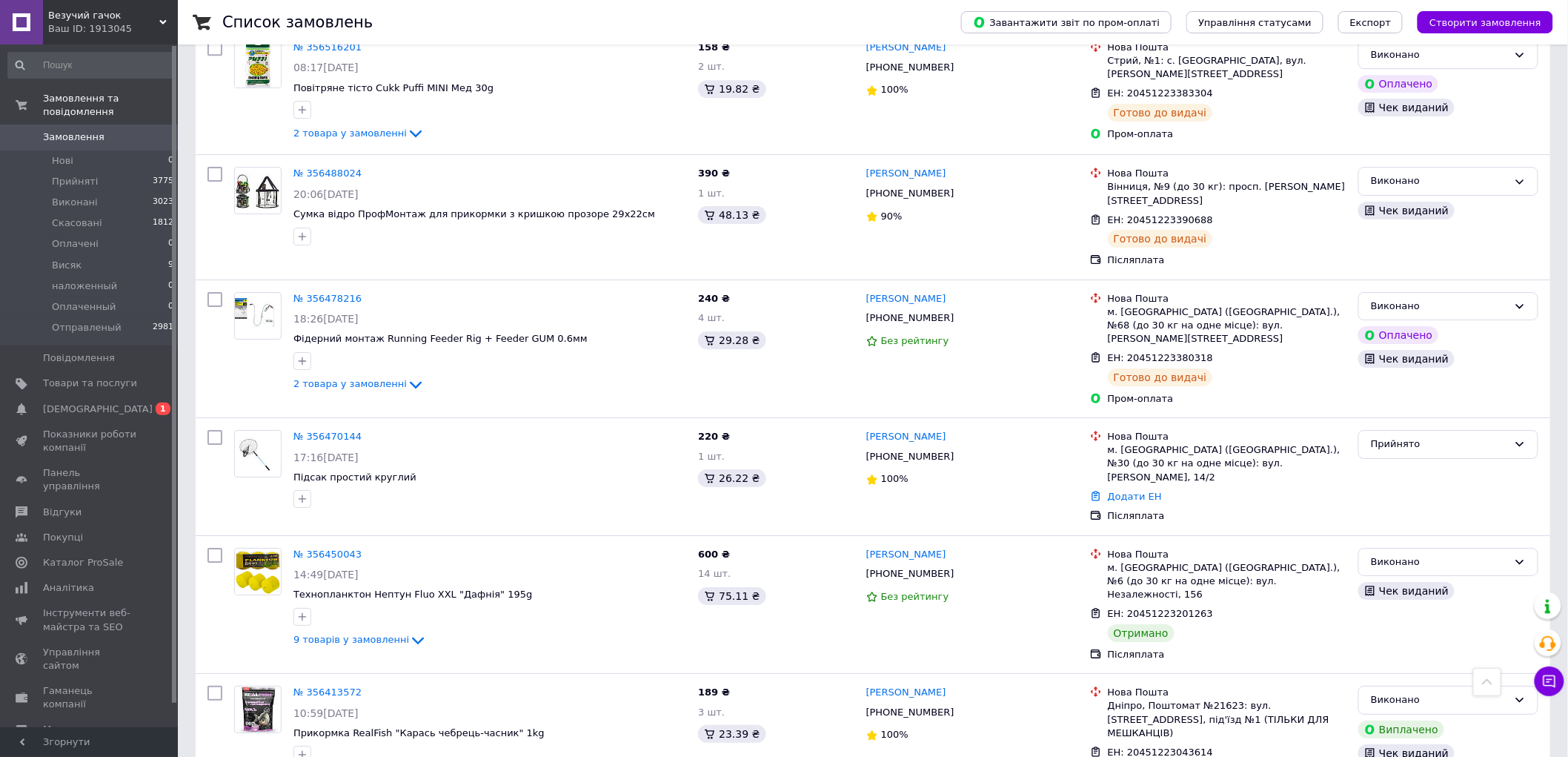
scroll to position [2225, 0]
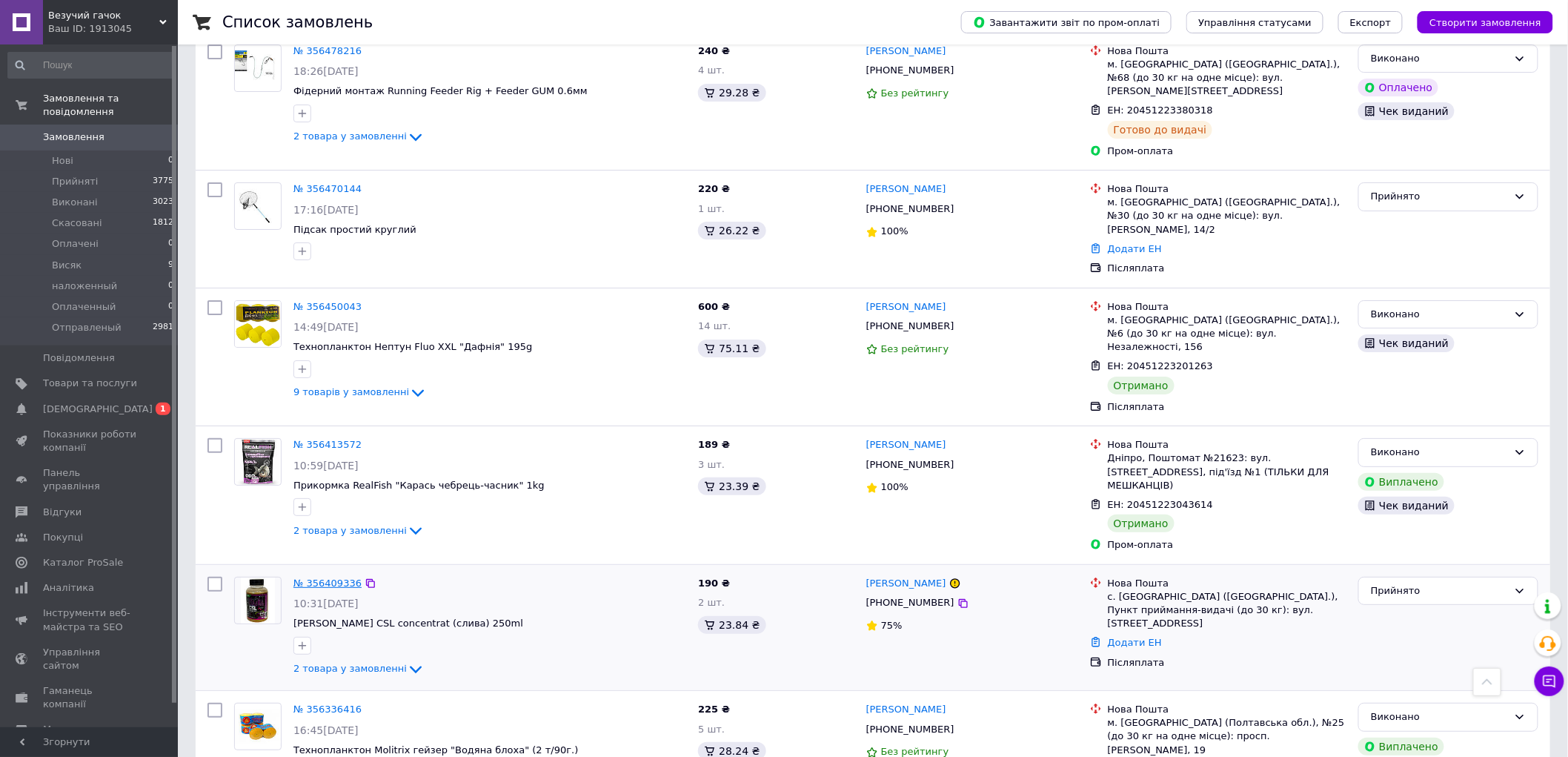
click at [320, 578] on link "№ 356409336" at bounding box center [328, 583] width 68 height 11
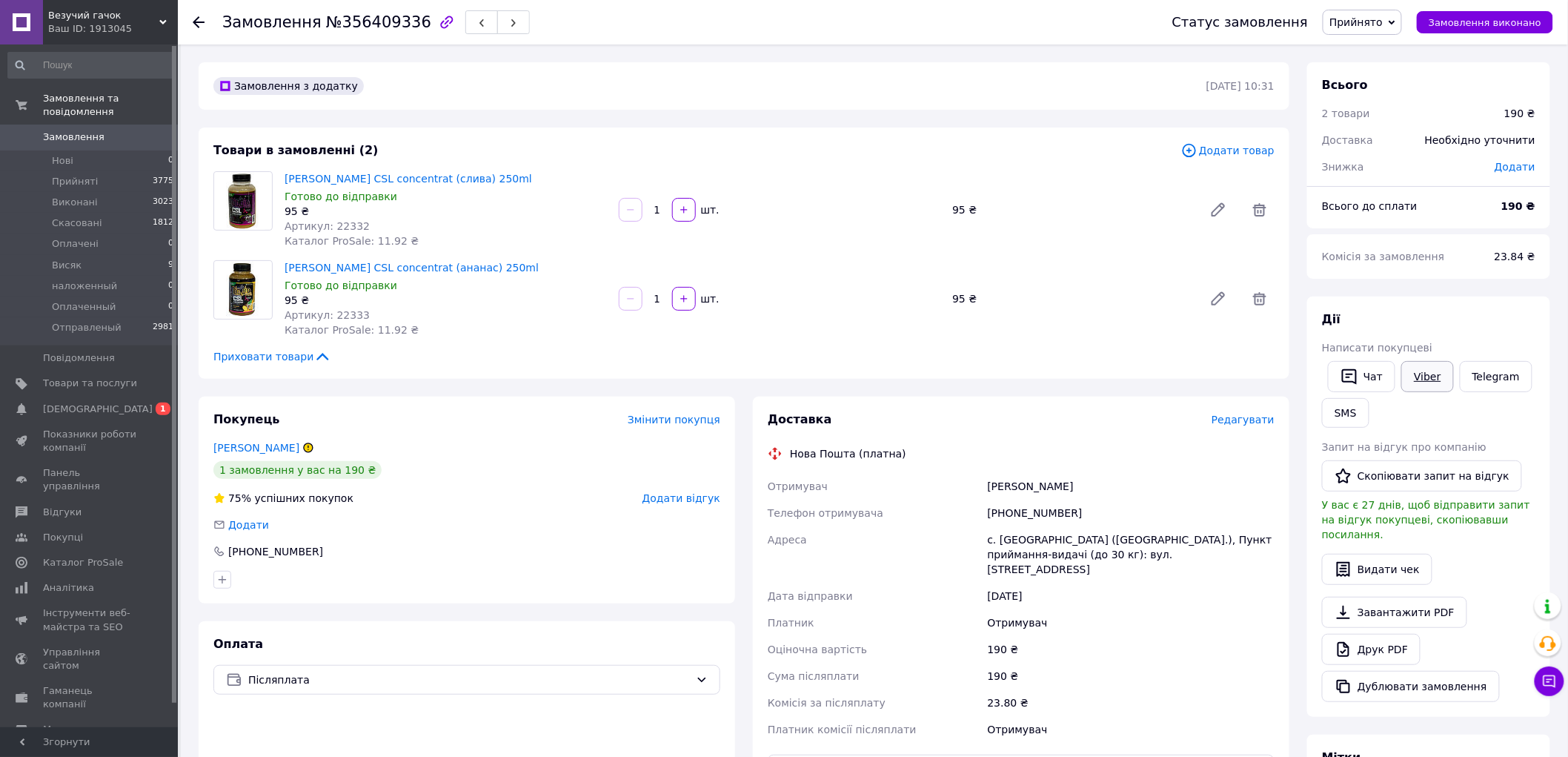
click at [1428, 378] on link "Viber" at bounding box center [1427, 377] width 52 height 32
drag, startPoint x: 486, startPoint y: 183, endPoint x: 286, endPoint y: 172, distance: 200.3
click at [286, 174] on span "[PERSON_NAME] CSL concentrat (слива) 250ml" at bounding box center [446, 178] width 323 height 15
click at [1434, 372] on link "Viber" at bounding box center [1427, 377] width 52 height 32
click at [69, 403] on span "[DEMOGRAPHIC_DATA]" at bounding box center [98, 409] width 110 height 13
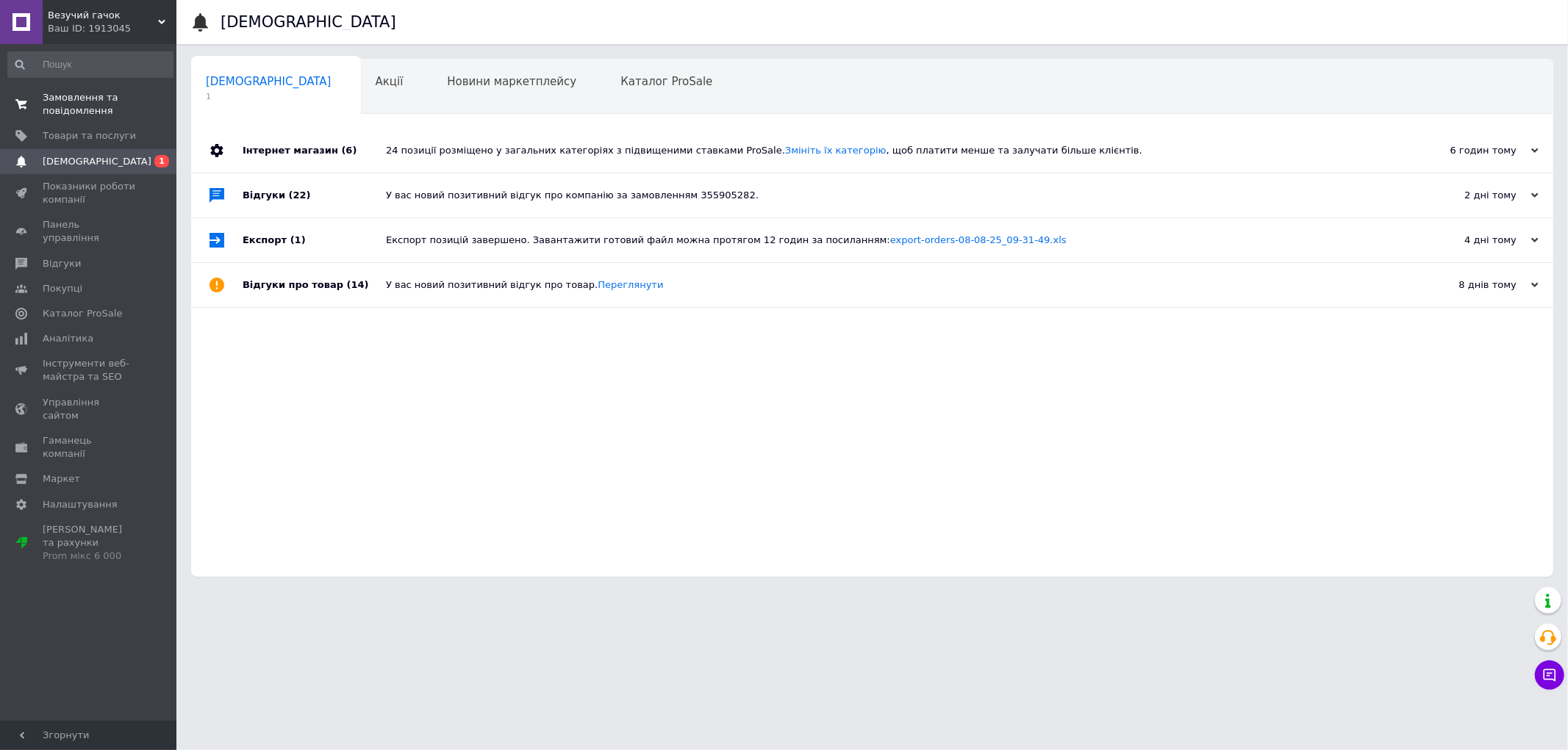
click at [131, 107] on span "Замовлення та повідомлення" at bounding box center [89, 104] width 93 height 26
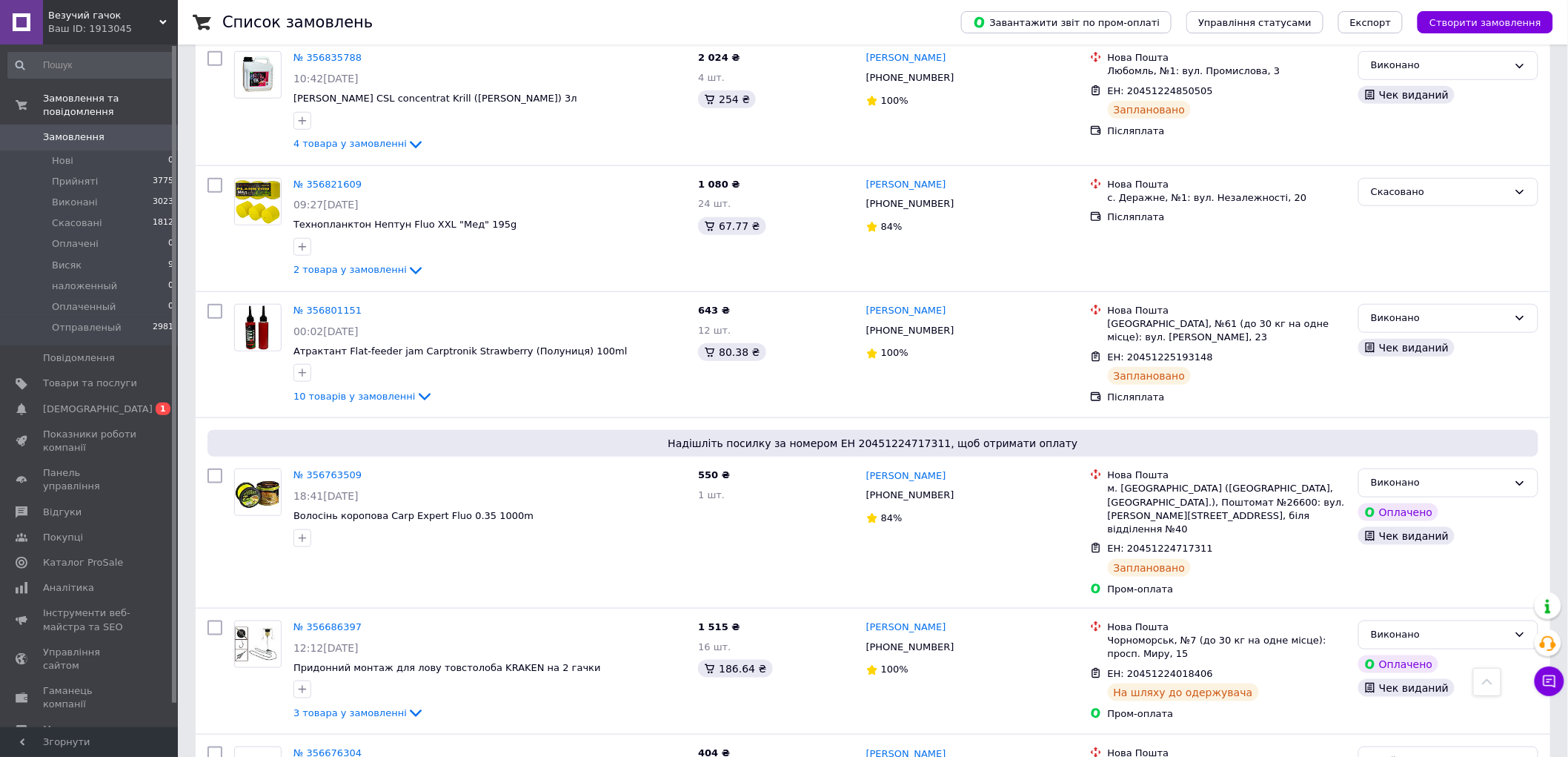
scroll to position [576, 0]
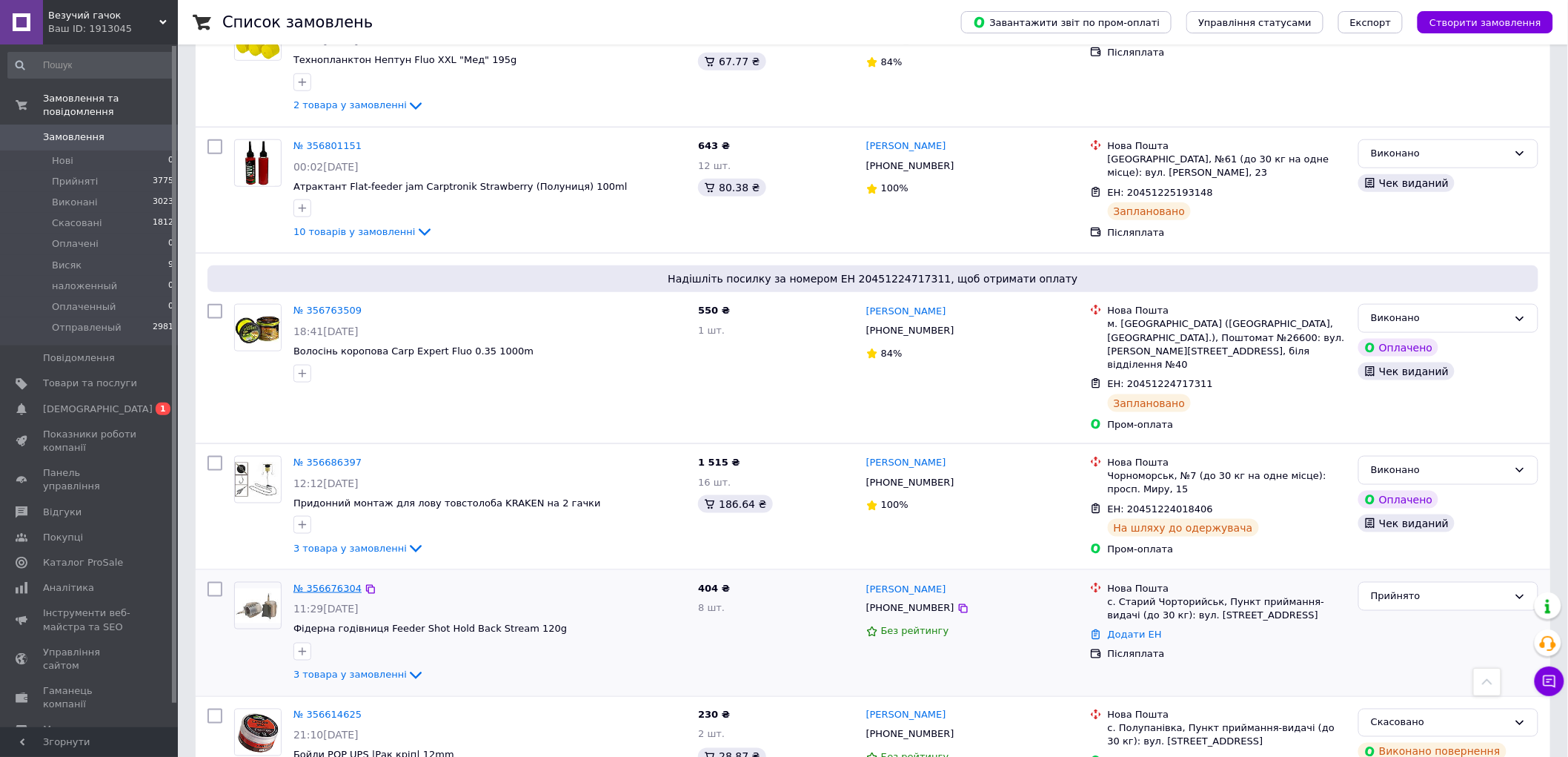
click at [331, 583] on link "№ 356676304" at bounding box center [328, 588] width 68 height 11
